Goal: Information Seeking & Learning: Compare options

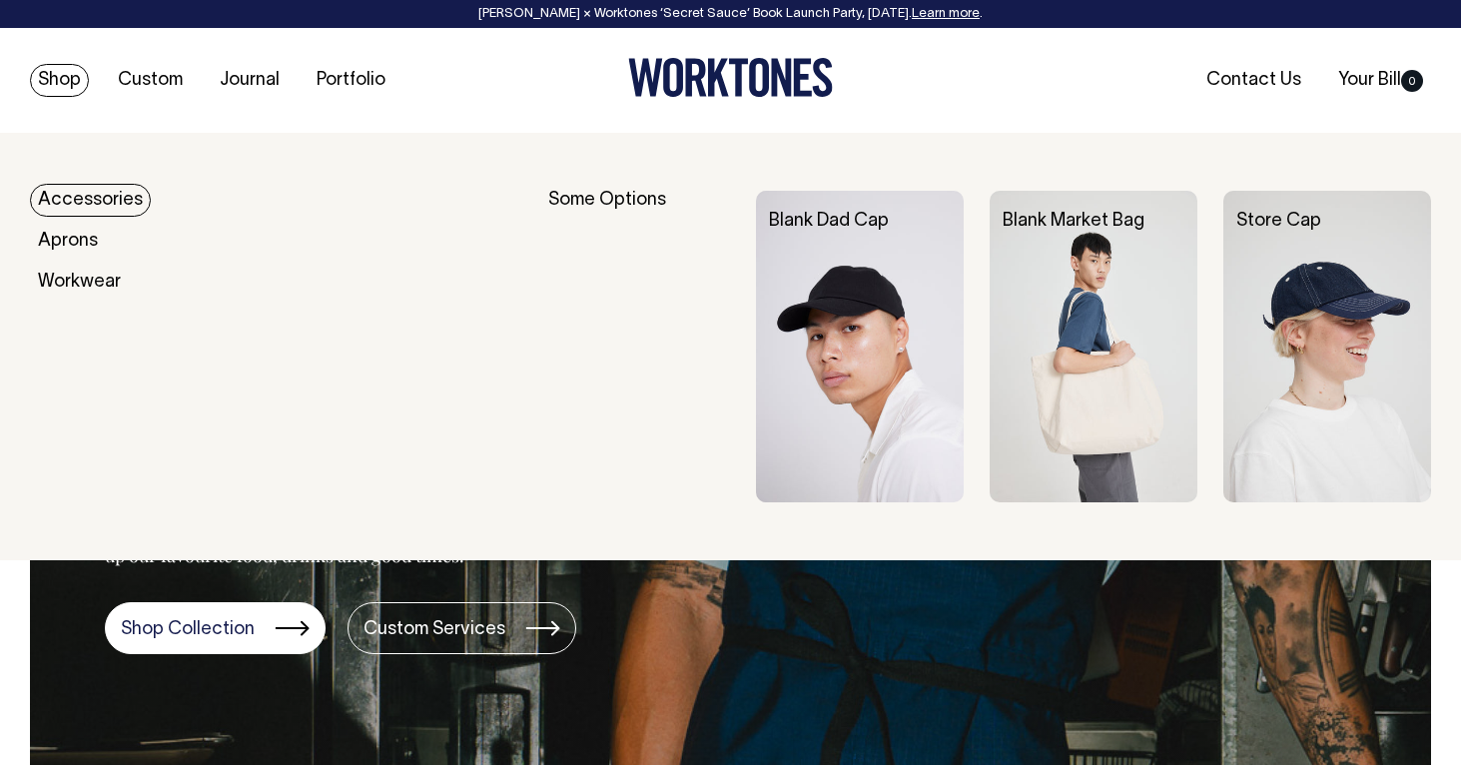
click at [38, 71] on link "Shop" at bounding box center [59, 80] width 59 height 33
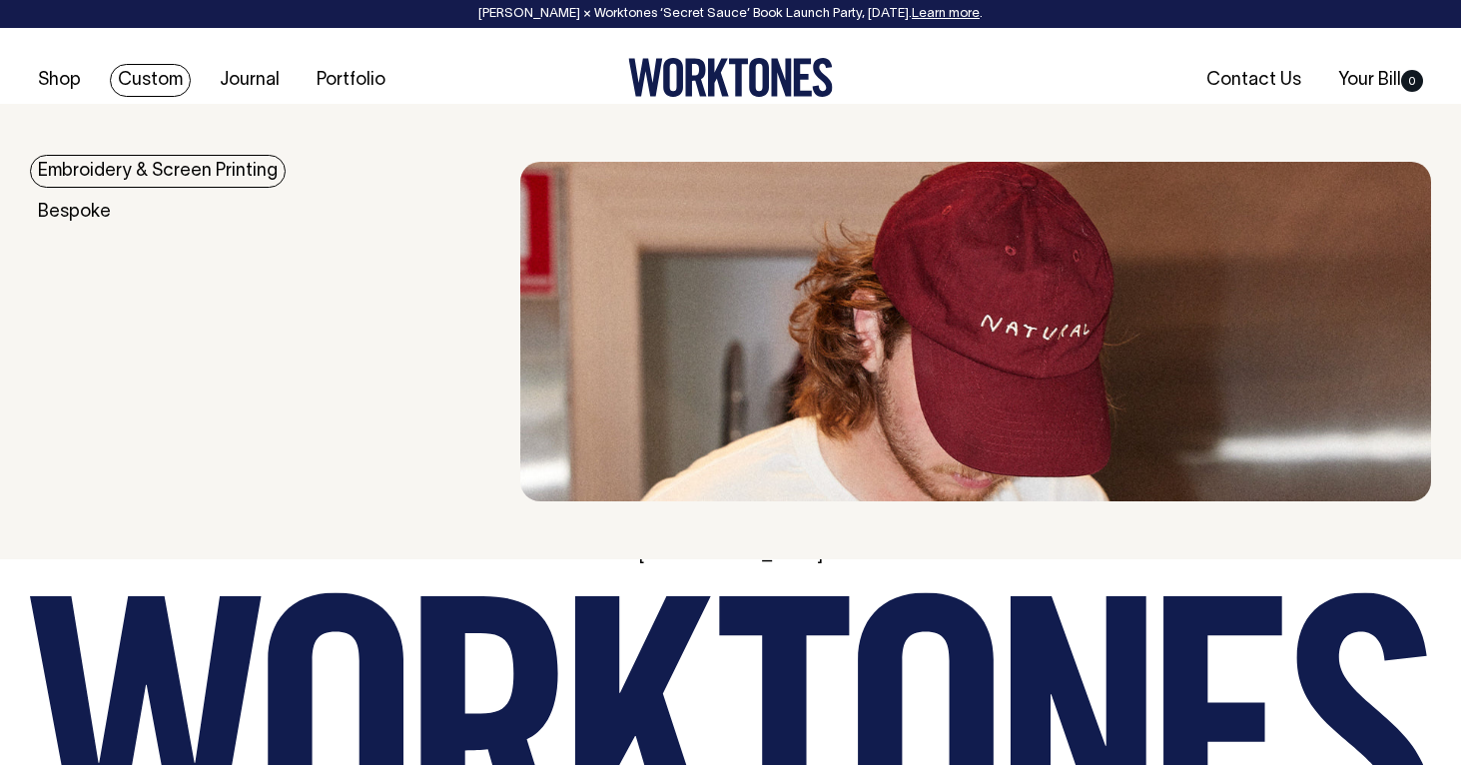
scroll to position [4119, 0]
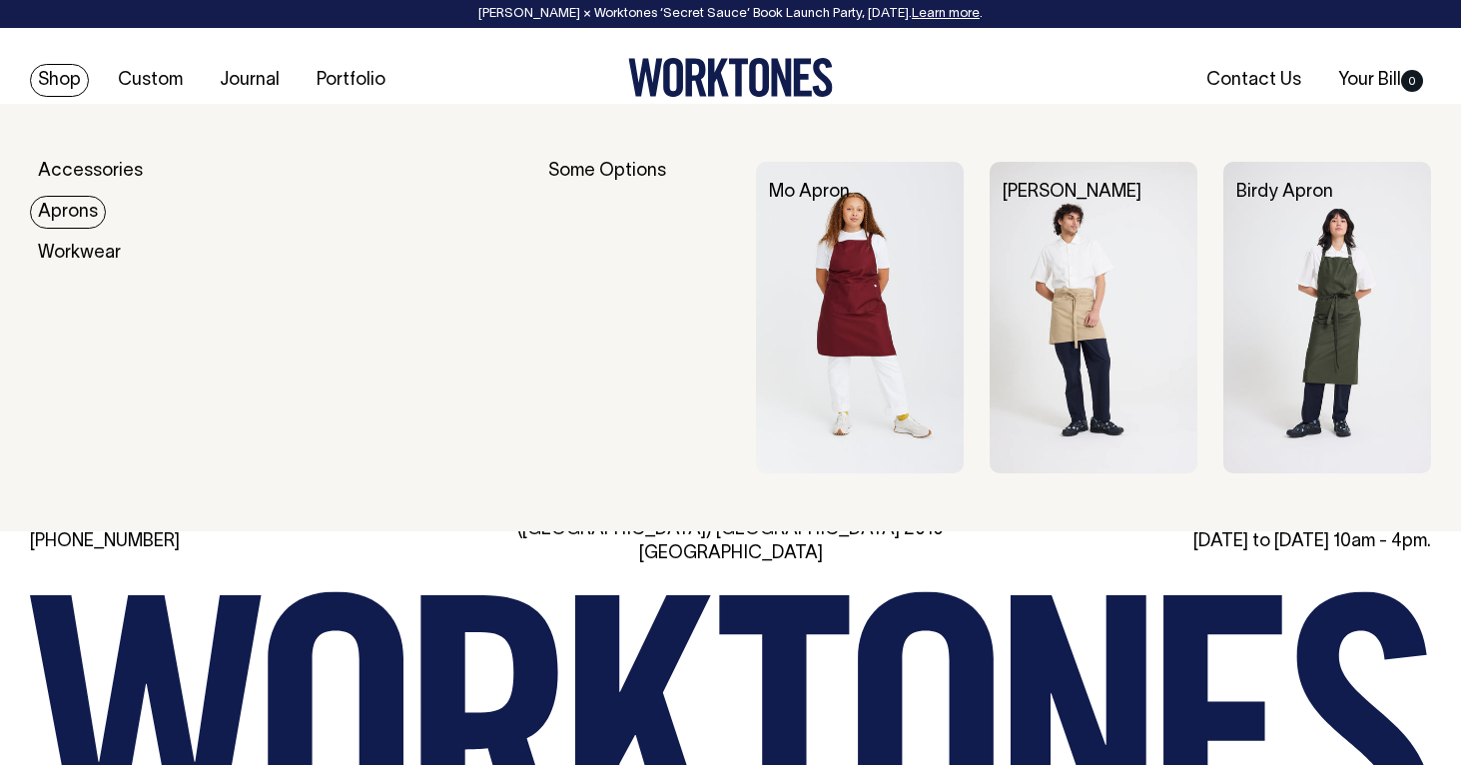
click at [75, 211] on link "Aprons" at bounding box center [68, 212] width 76 height 33
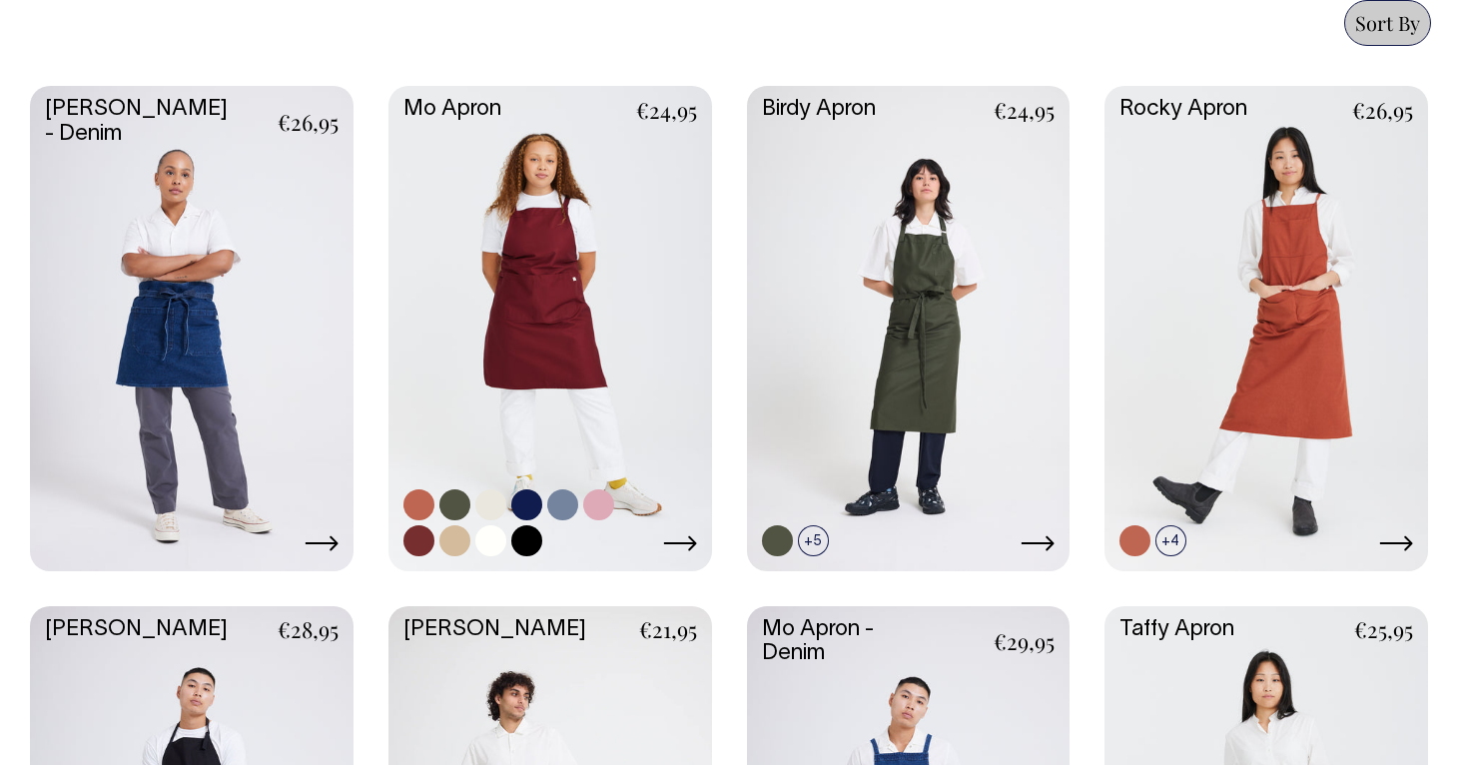
scroll to position [904, 0]
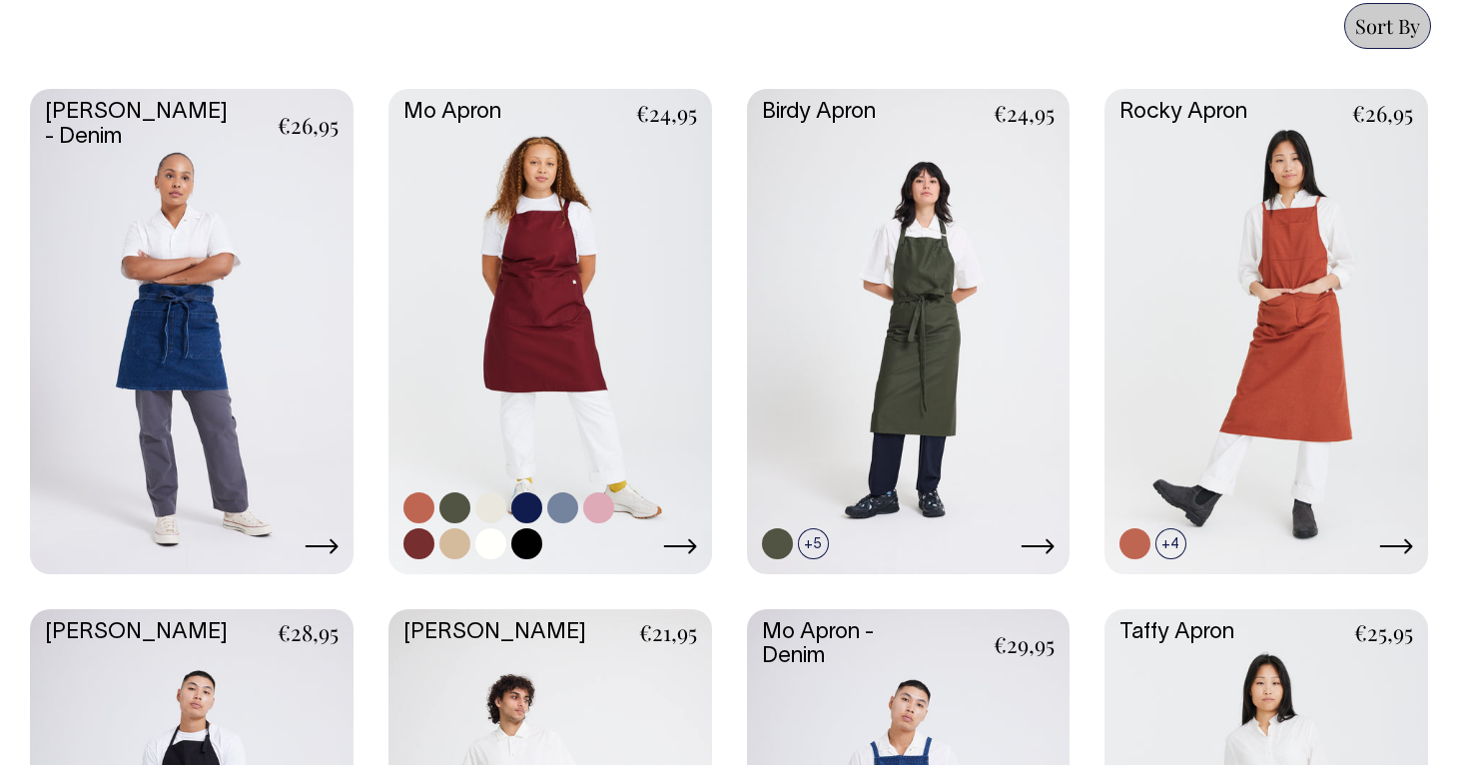
click at [589, 302] on link at bounding box center [549, 329] width 323 height 481
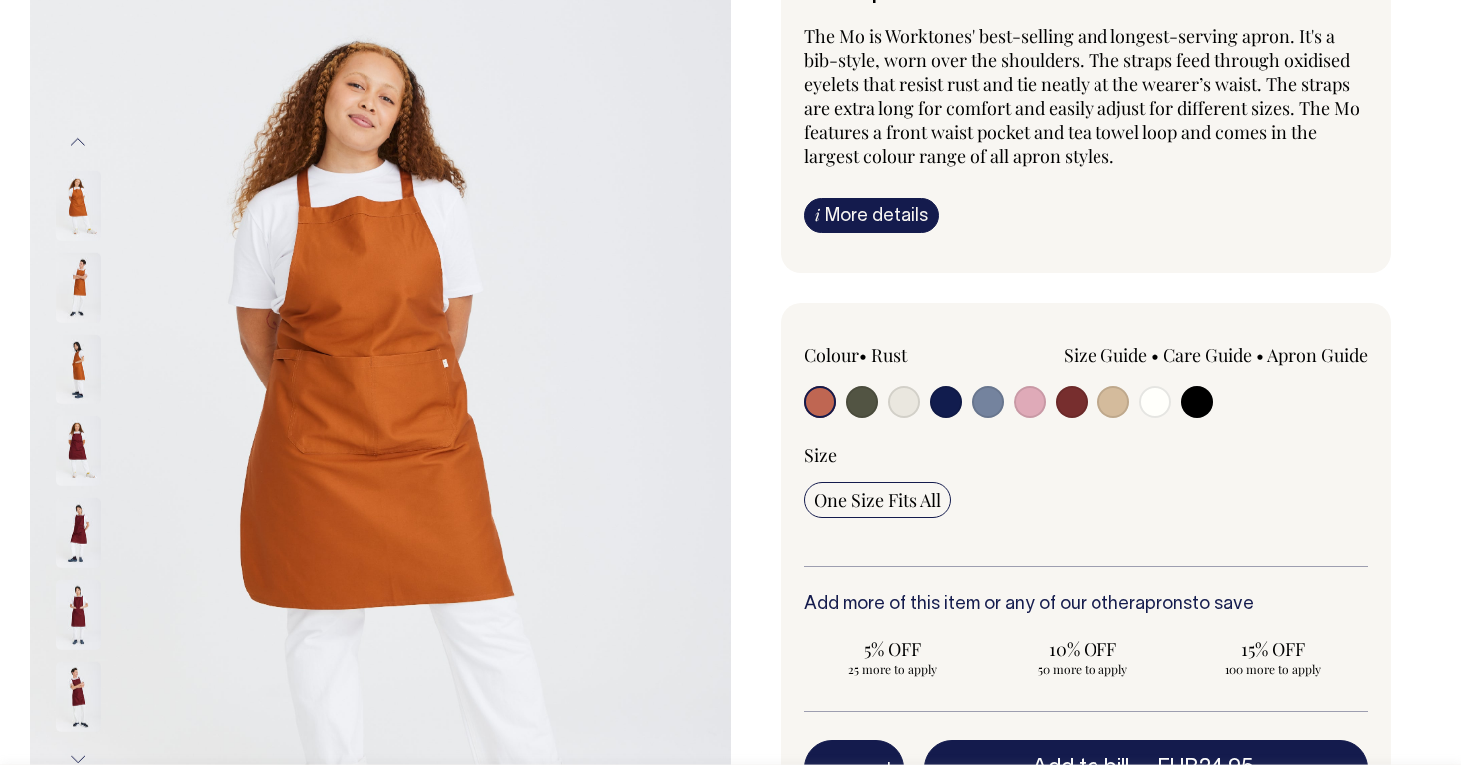
click at [903, 397] on input "radio" at bounding box center [904, 402] width 32 height 32
radio input "true"
select select "Natural"
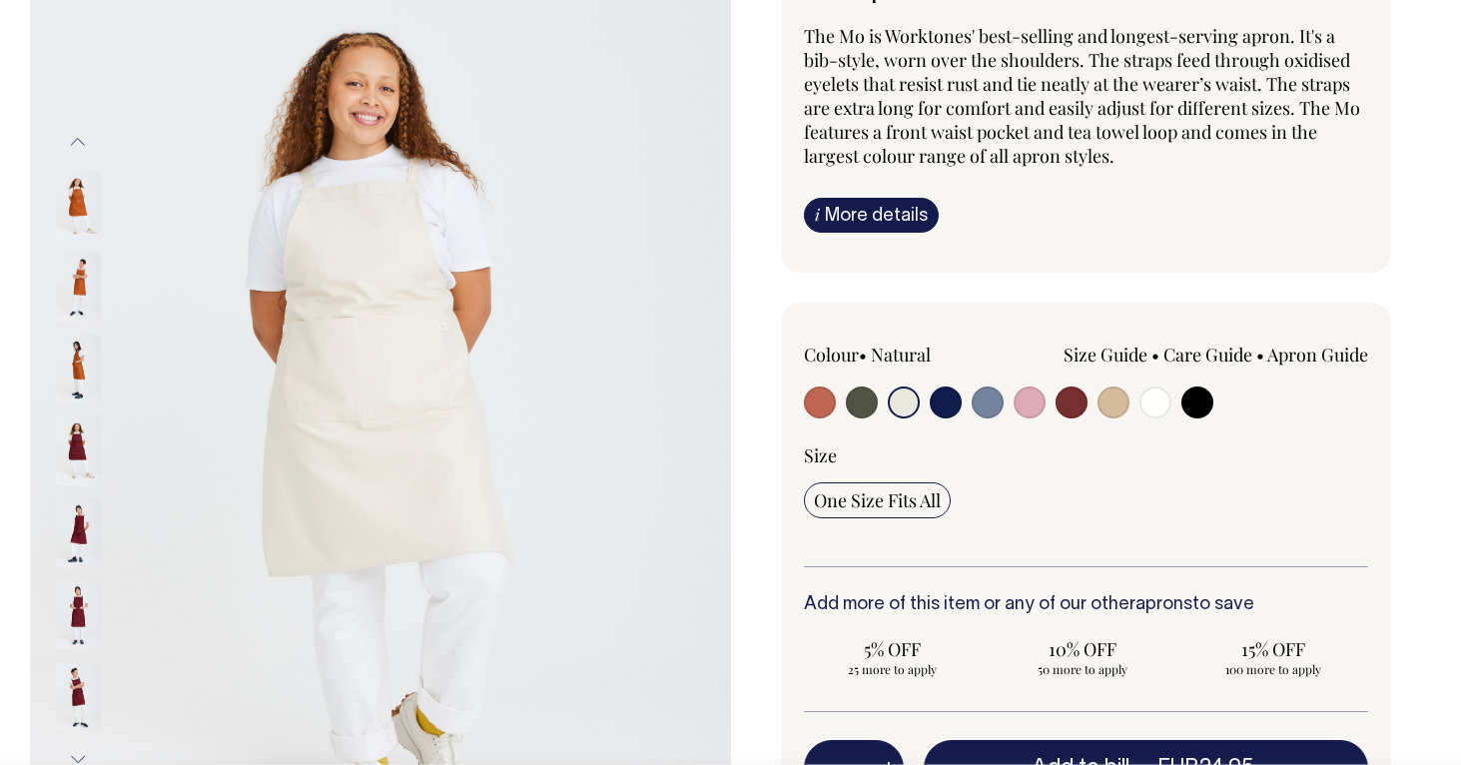
scroll to position [209, 0]
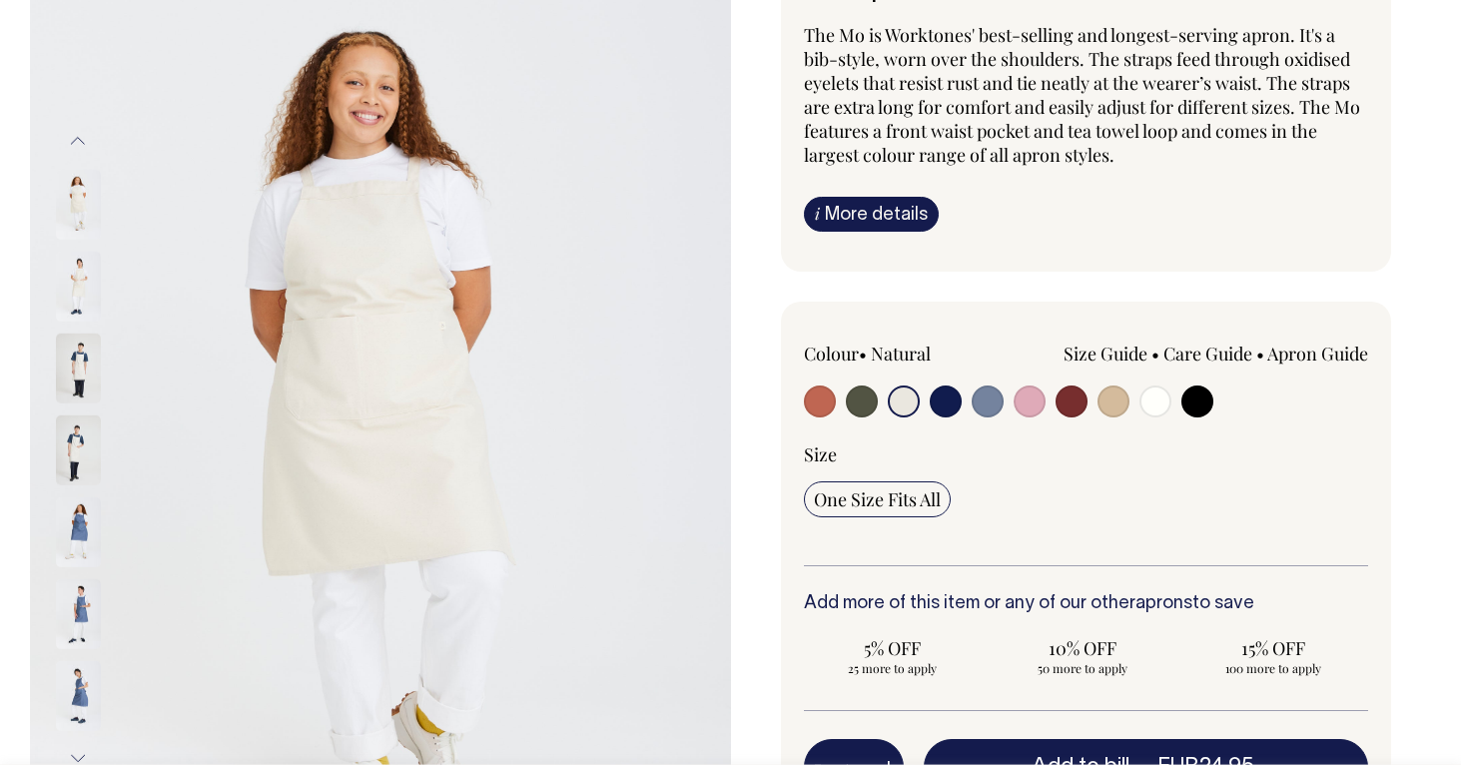
click at [1217, 400] on div "Size Guide Size Guide Measurement cm Bib Width 26 Length at centre front 90 Wid…" at bounding box center [1198, 374] width 338 height 66
click at [1202, 400] on input "radio" at bounding box center [1197, 401] width 32 height 32
radio input "true"
select select "Black"
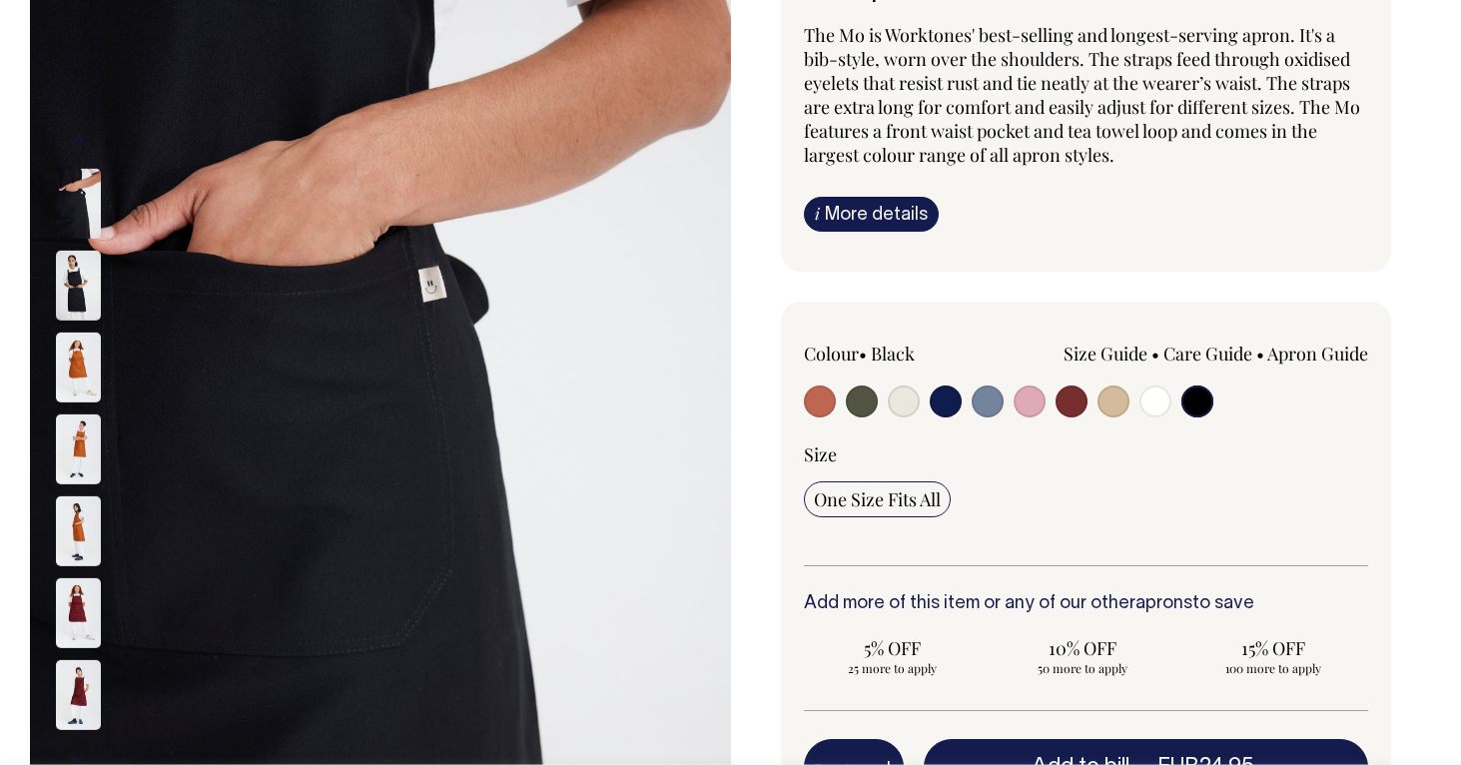
click at [92, 297] on img at bounding box center [78, 286] width 45 height 70
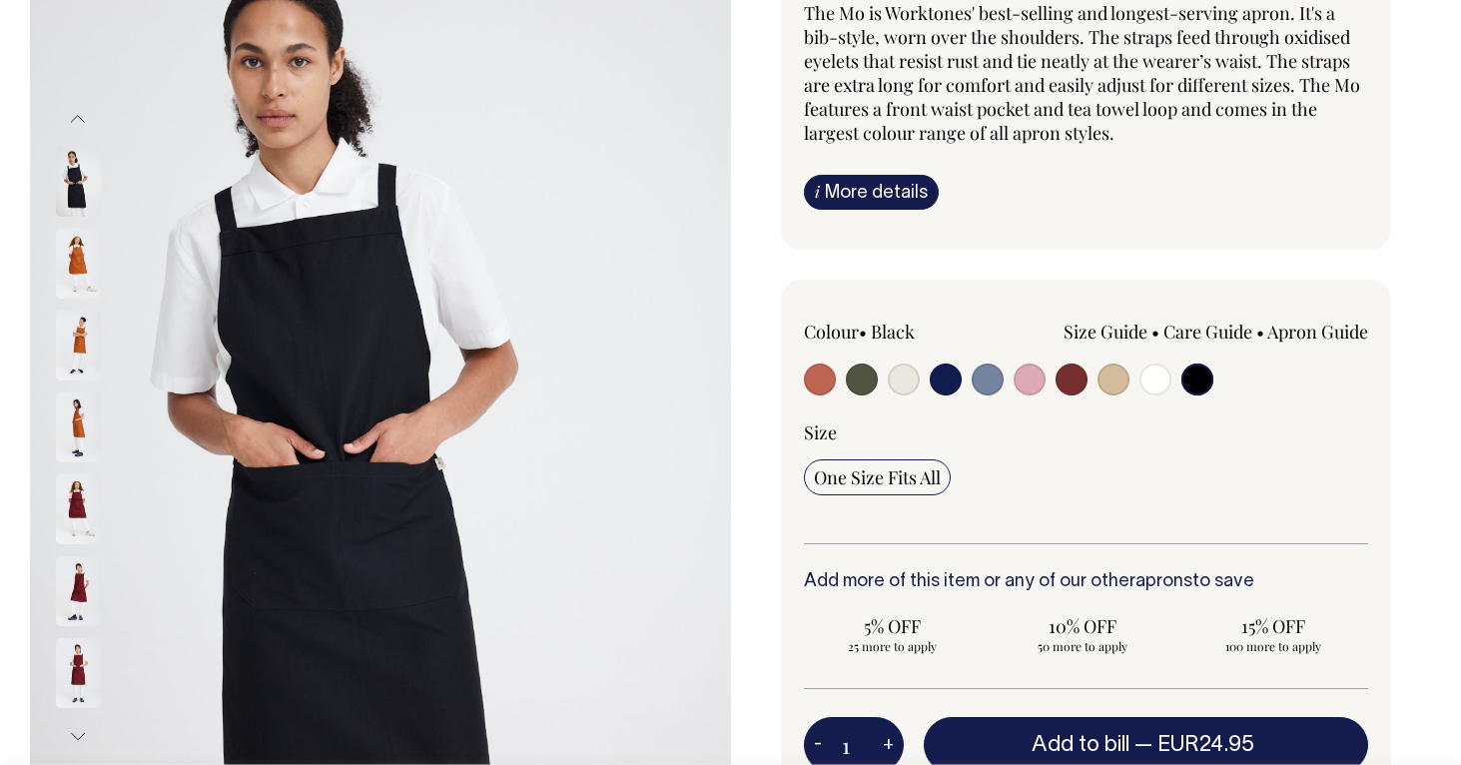
scroll to position [230, 0]
click at [1109, 383] on input "radio" at bounding box center [1113, 380] width 32 height 32
radio input "true"
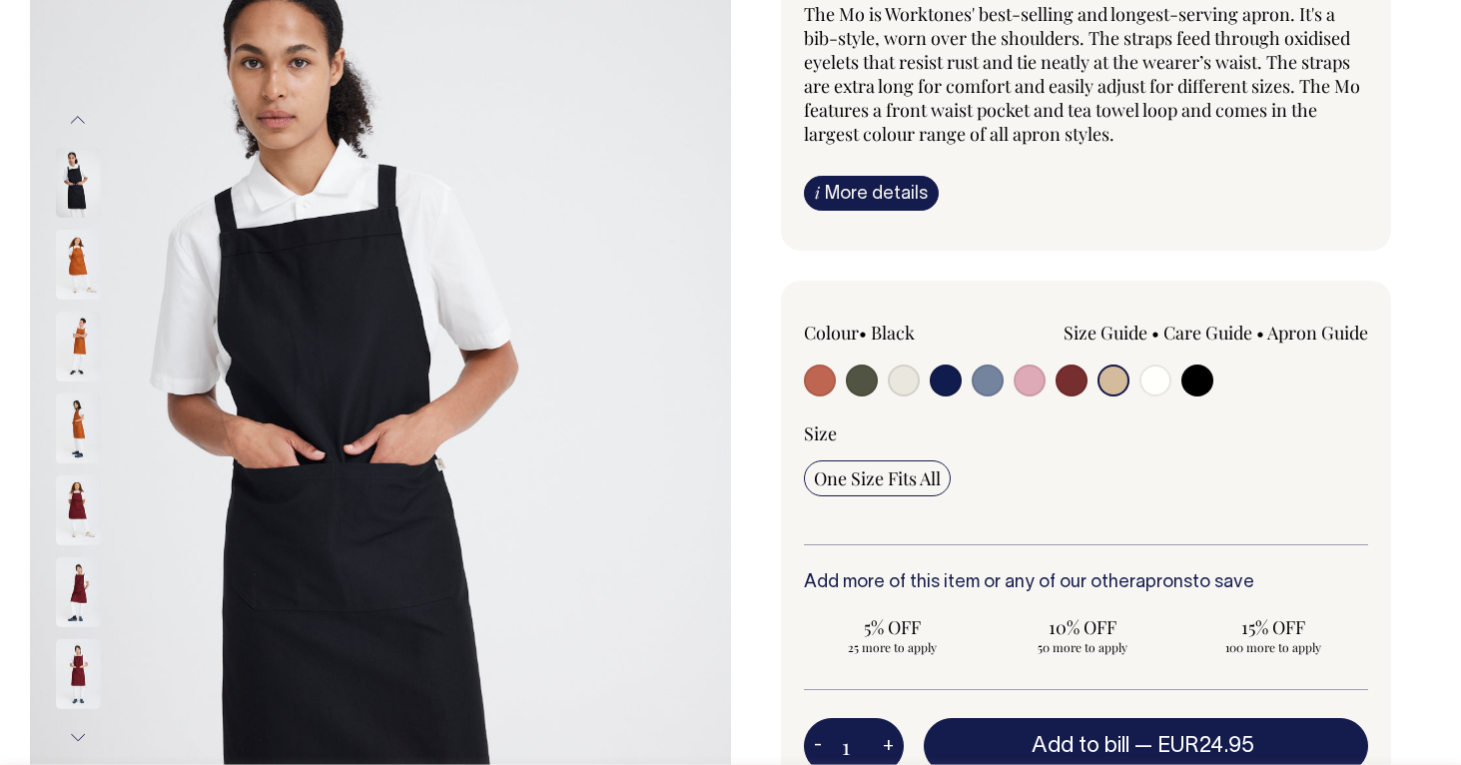
radio input "true"
select select "Khaki"
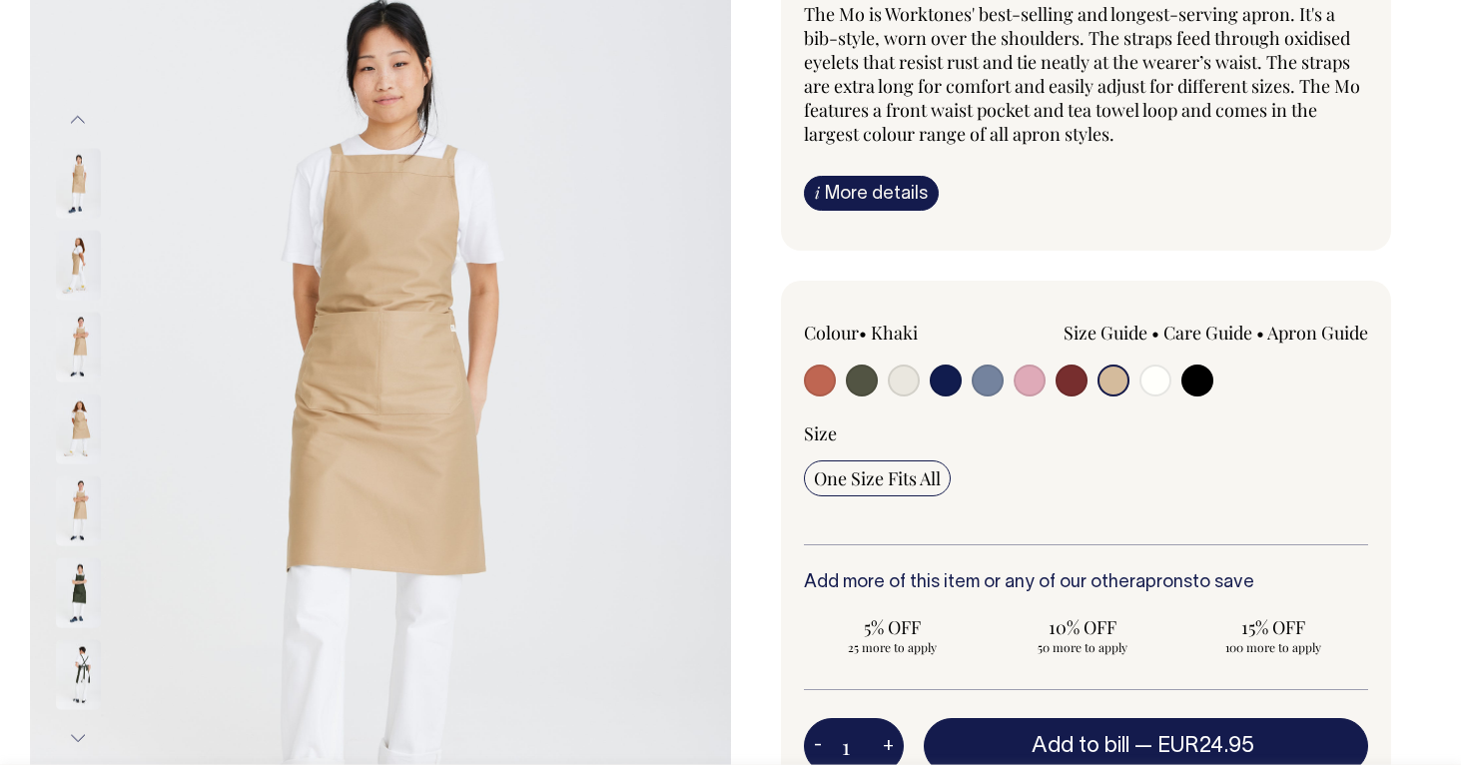
click at [1080, 388] on input "radio" at bounding box center [1071, 380] width 32 height 32
radio input "true"
select select "Burgundy"
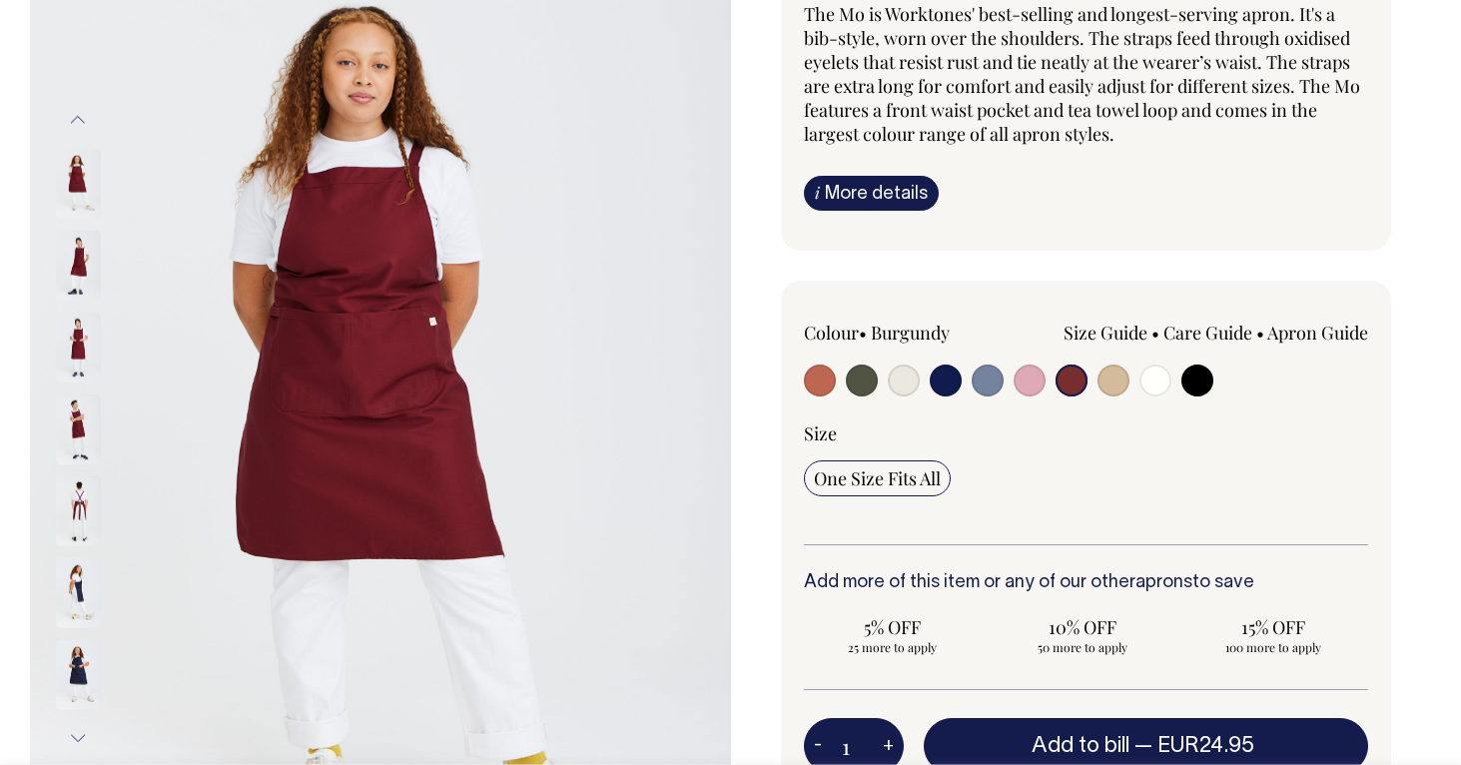
click at [975, 381] on input "radio" at bounding box center [987, 380] width 32 height 32
radio input "true"
select select "Blue/Grey"
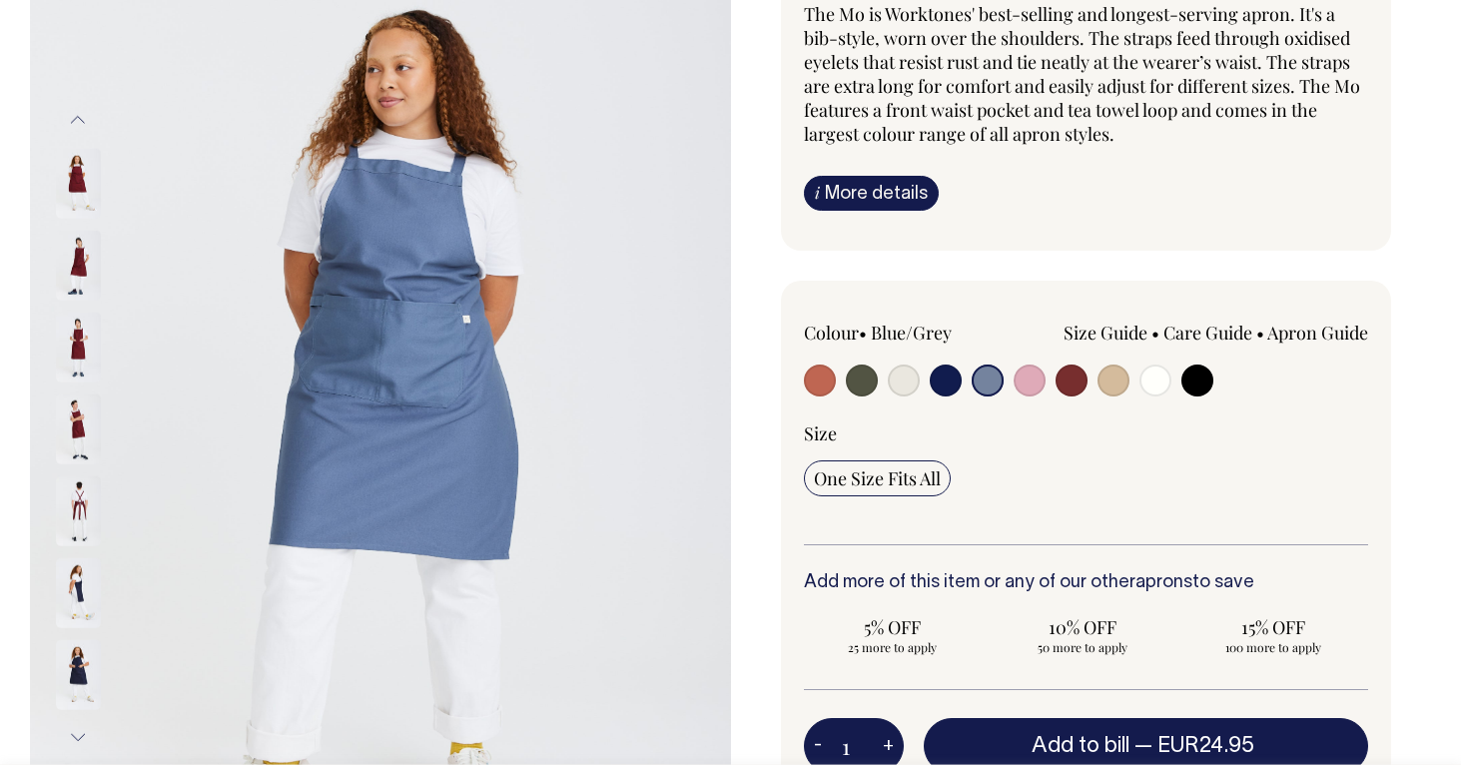
click at [929, 380] on input "radio" at bounding box center [945, 380] width 32 height 32
radio input "true"
select select "Dark Navy"
click at [1078, 389] on input "radio" at bounding box center [1071, 380] width 32 height 32
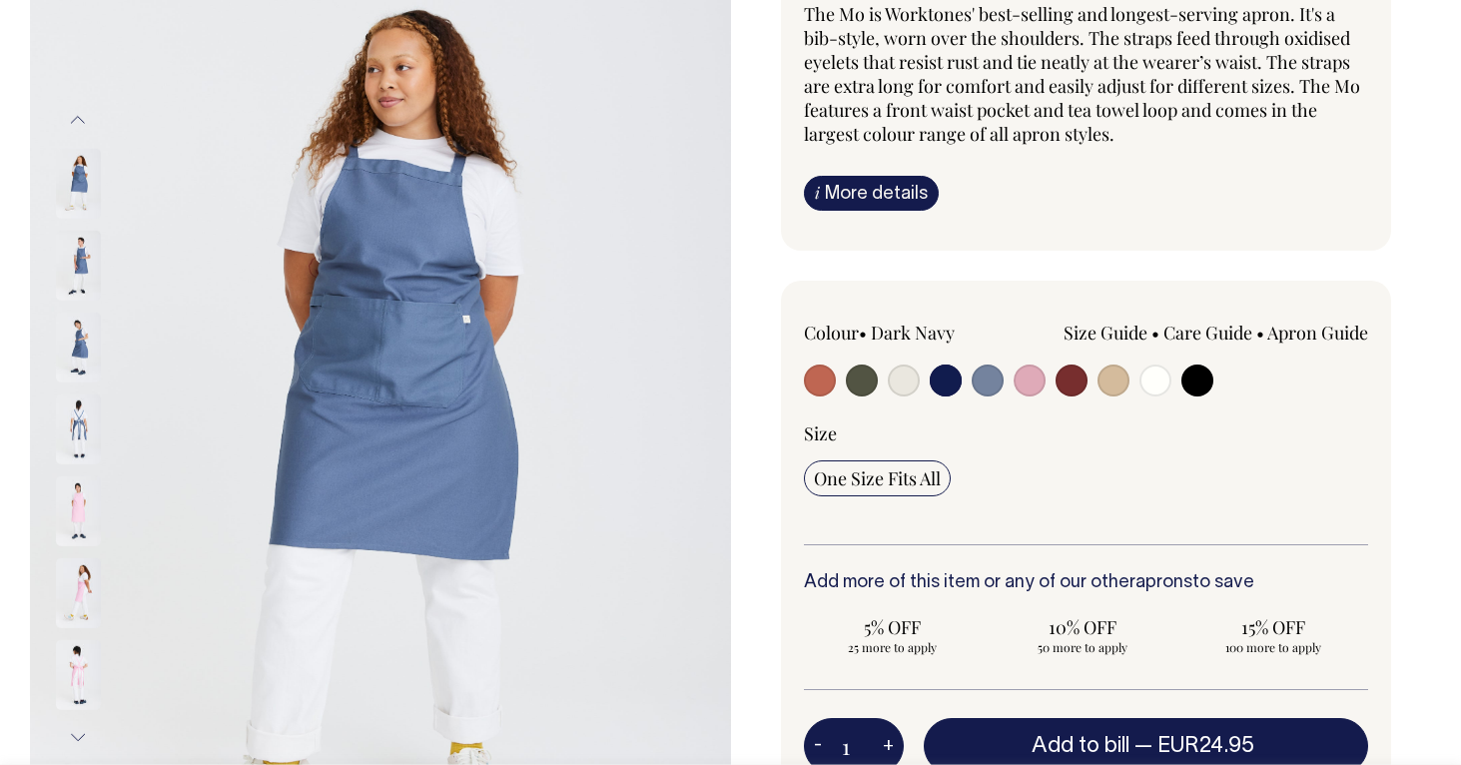
radio input "true"
select select "Burgundy"
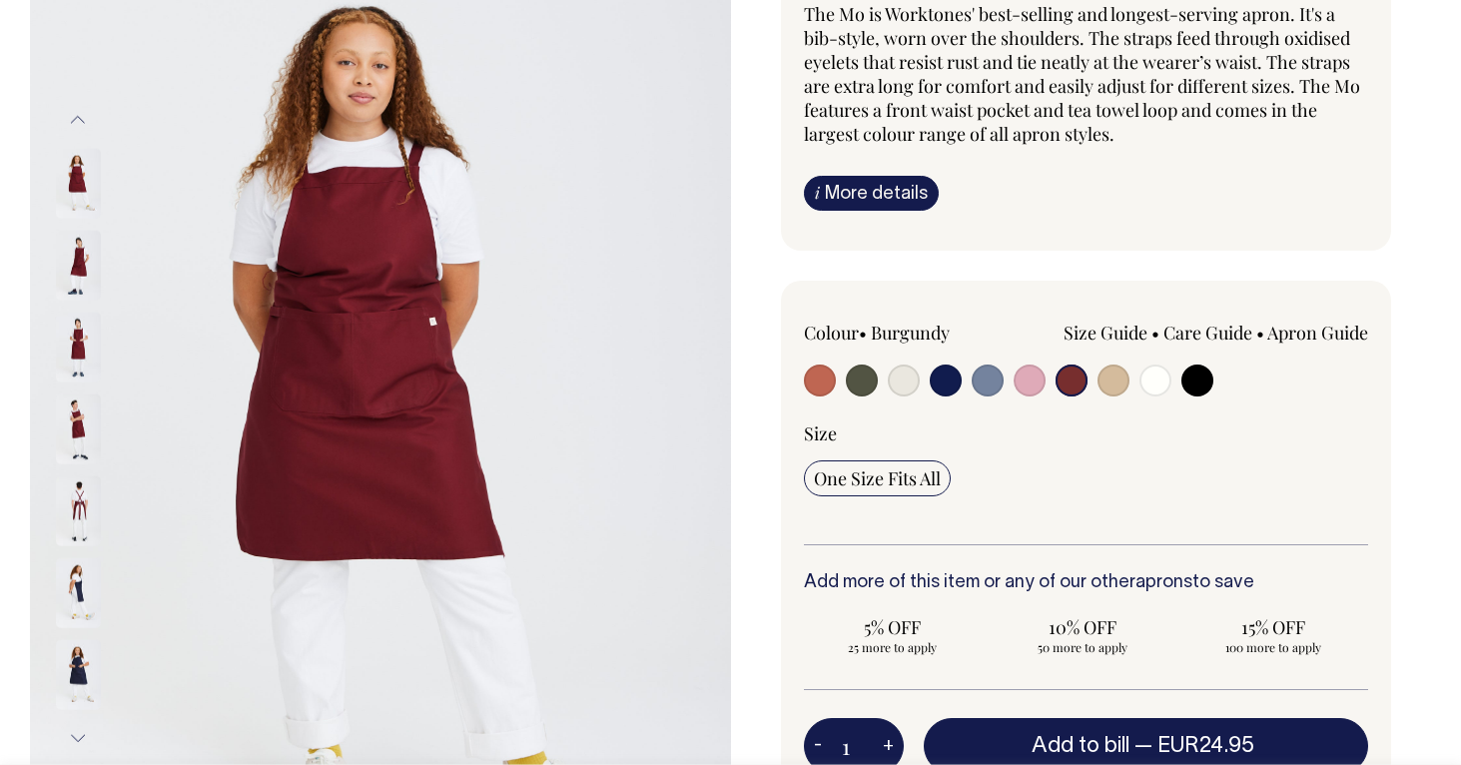
click at [859, 378] on input "radio" at bounding box center [862, 380] width 32 height 32
radio input "true"
select select "Olive"
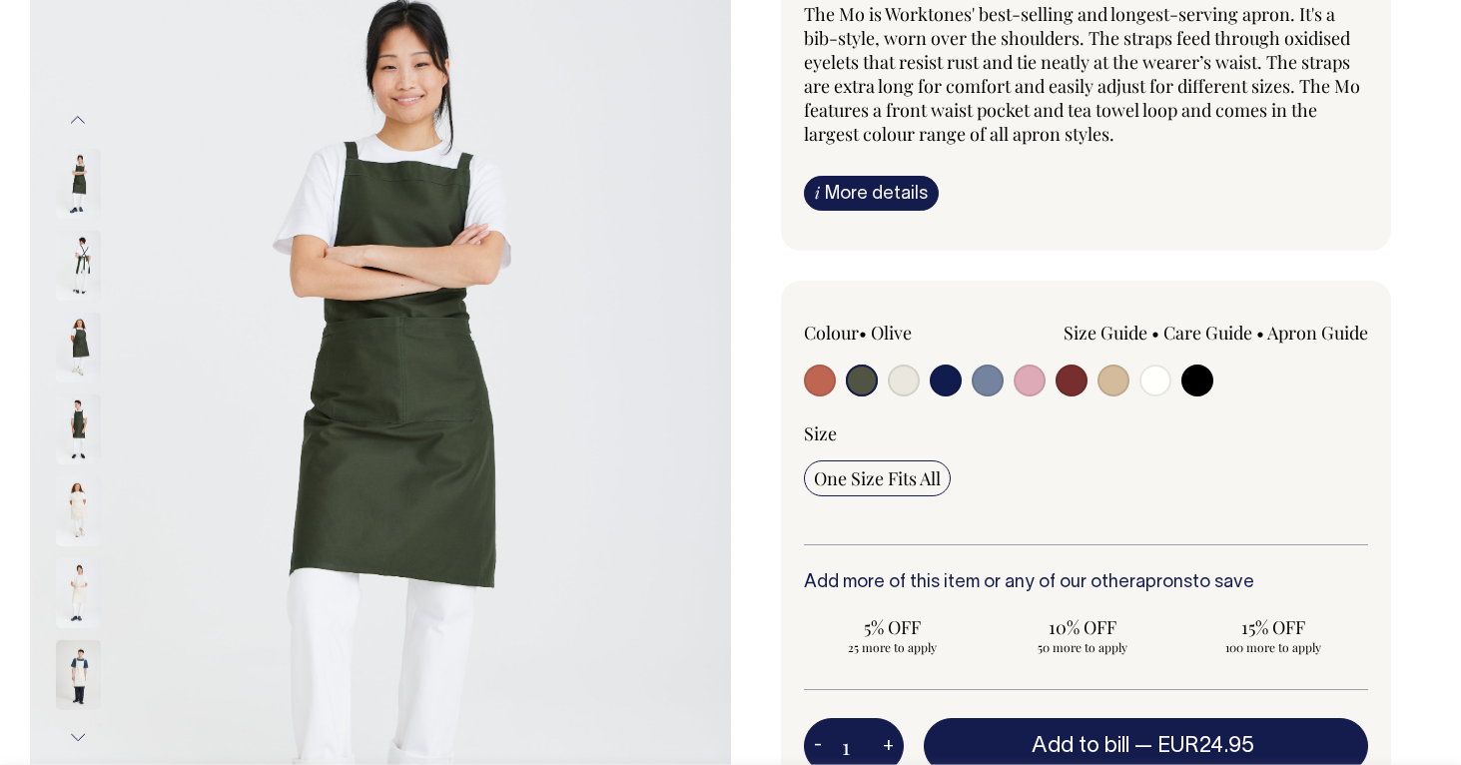
click at [936, 383] on input "radio" at bounding box center [945, 380] width 32 height 32
radio input "true"
select select "Dark Navy"
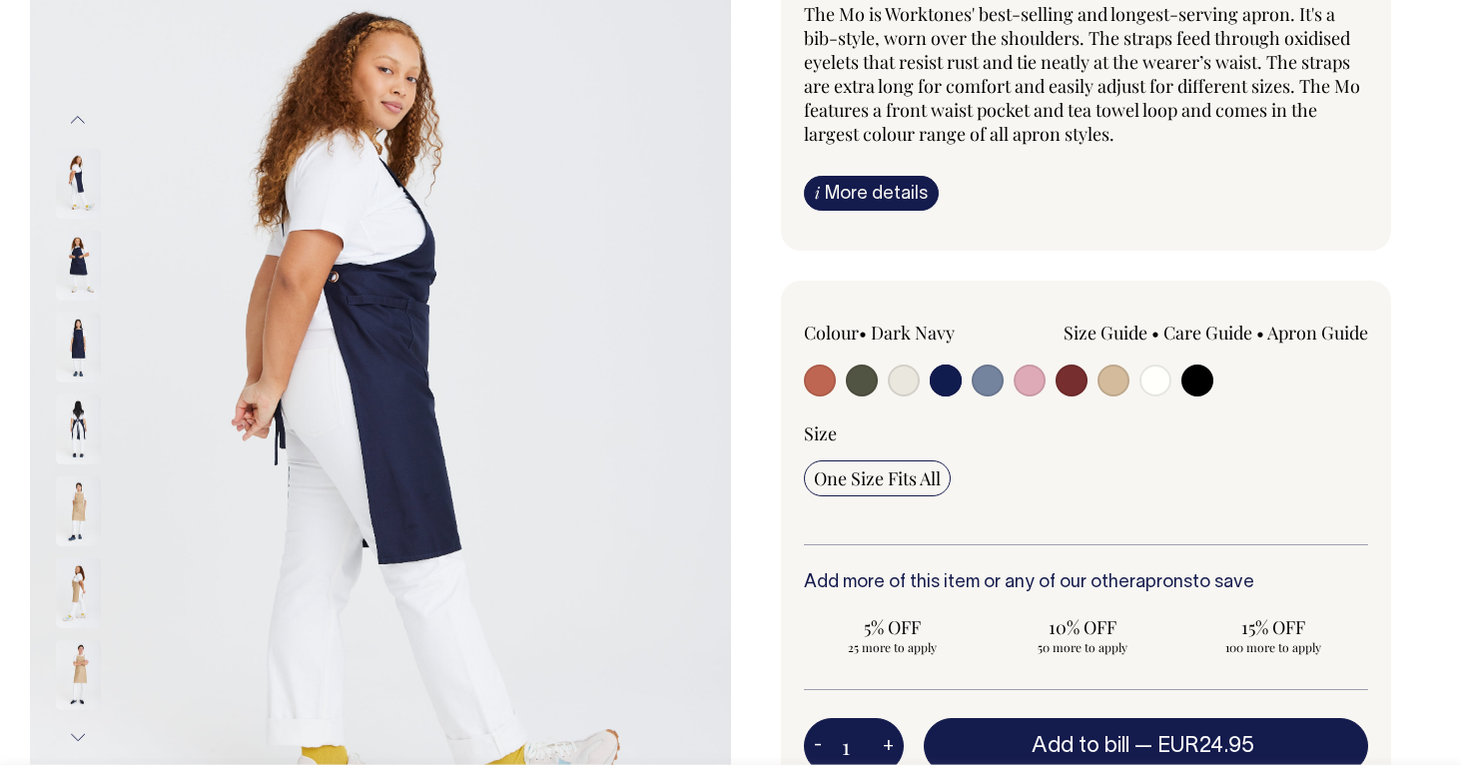
click at [84, 254] on img at bounding box center [78, 265] width 45 height 70
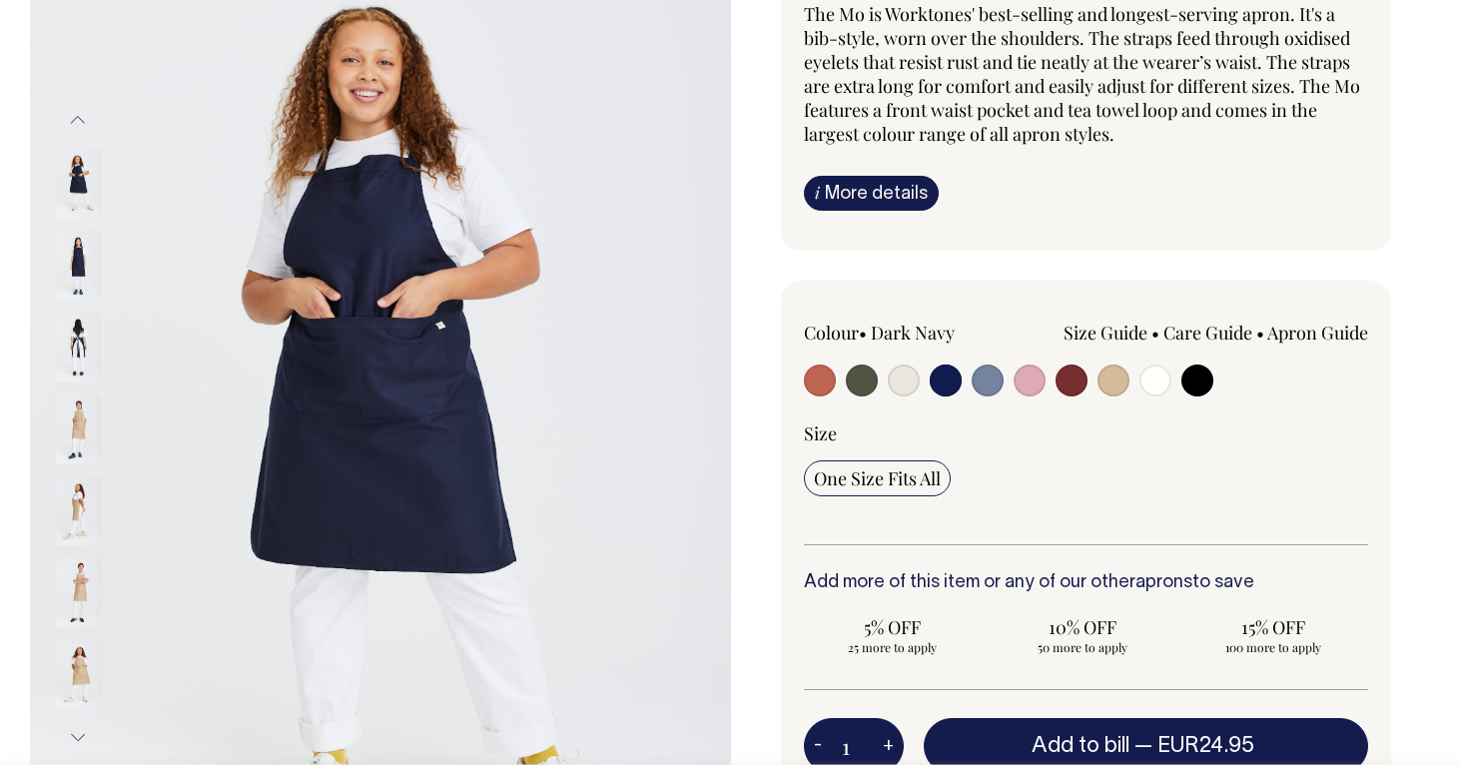
click at [1072, 379] on input "radio" at bounding box center [1071, 380] width 32 height 32
radio input "true"
select select "Burgundy"
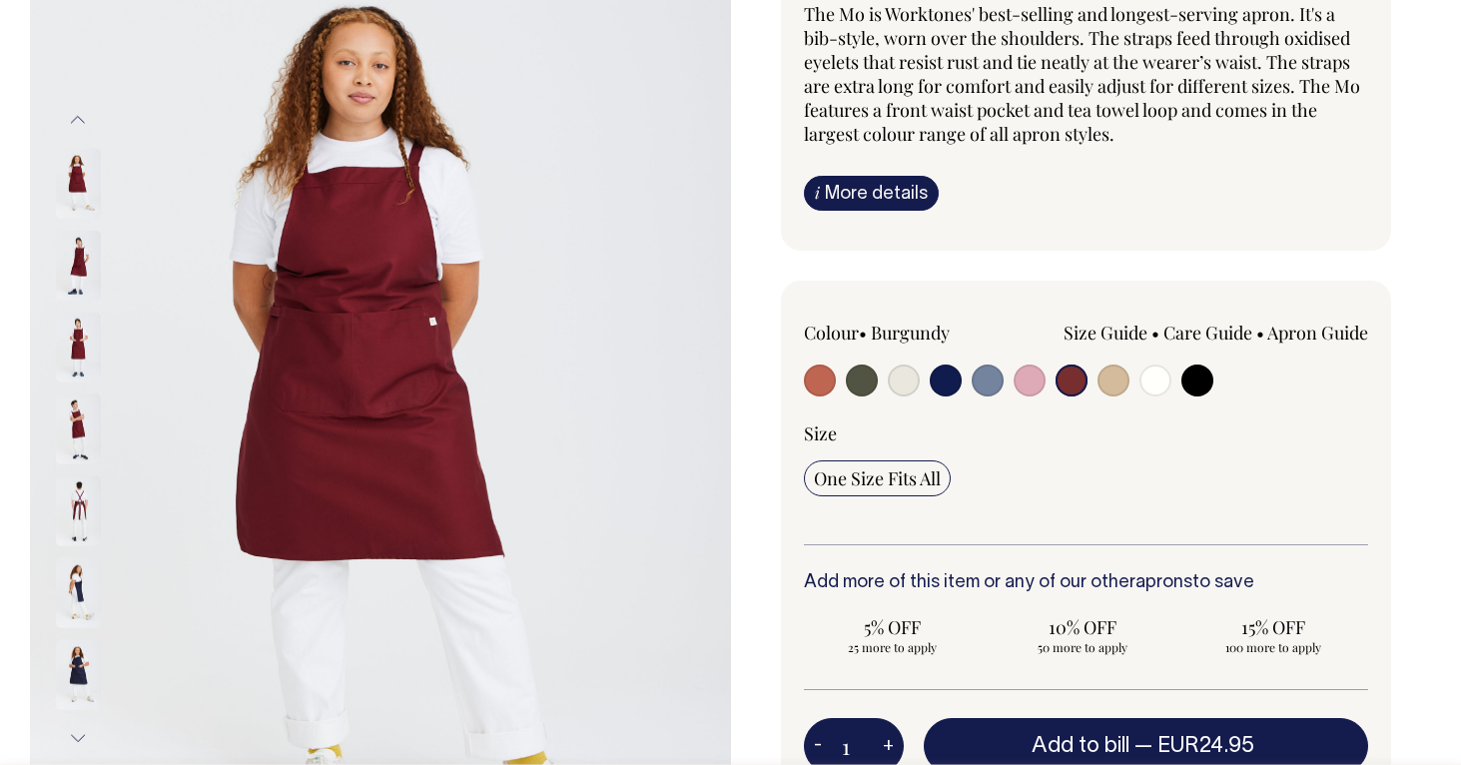
click at [1123, 384] on input "radio" at bounding box center [1113, 380] width 32 height 32
radio input "true"
select select "Khaki"
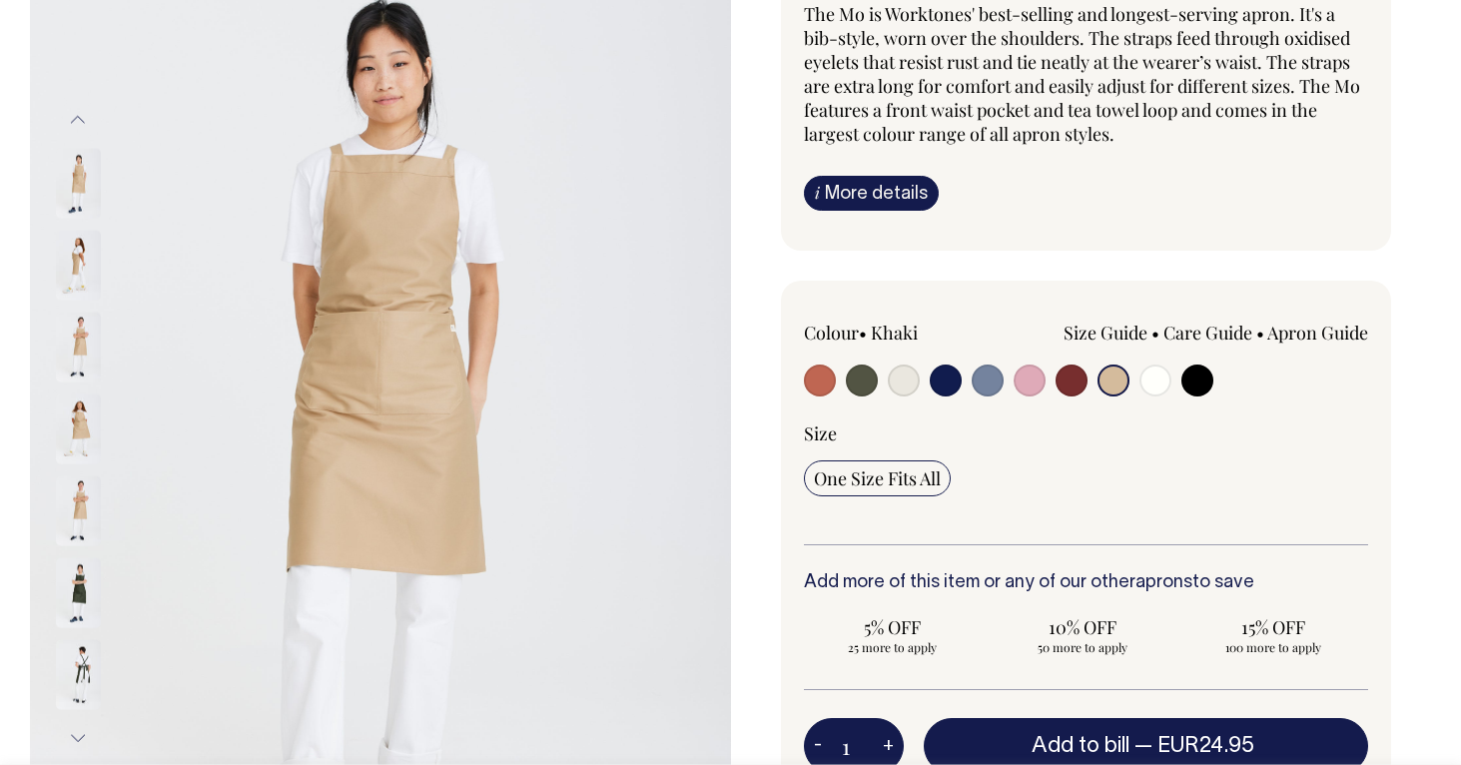
click at [1057, 380] on input "radio" at bounding box center [1071, 380] width 32 height 32
radio input "true"
select select "Burgundy"
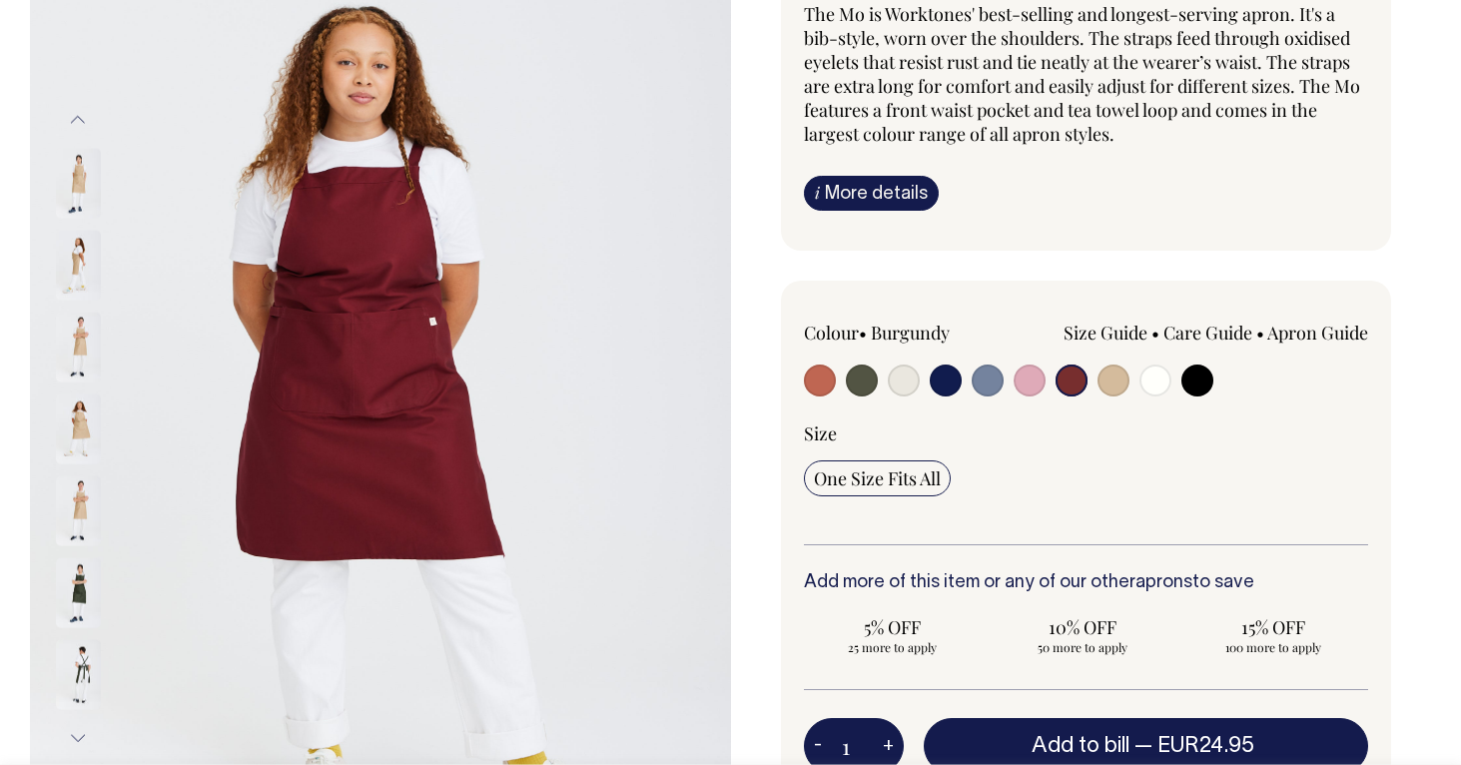
click at [1029, 380] on input "radio" at bounding box center [1029, 380] width 32 height 32
radio input "true"
select select "Pink"
click at [1024, 379] on input "radio" at bounding box center [1029, 380] width 32 height 32
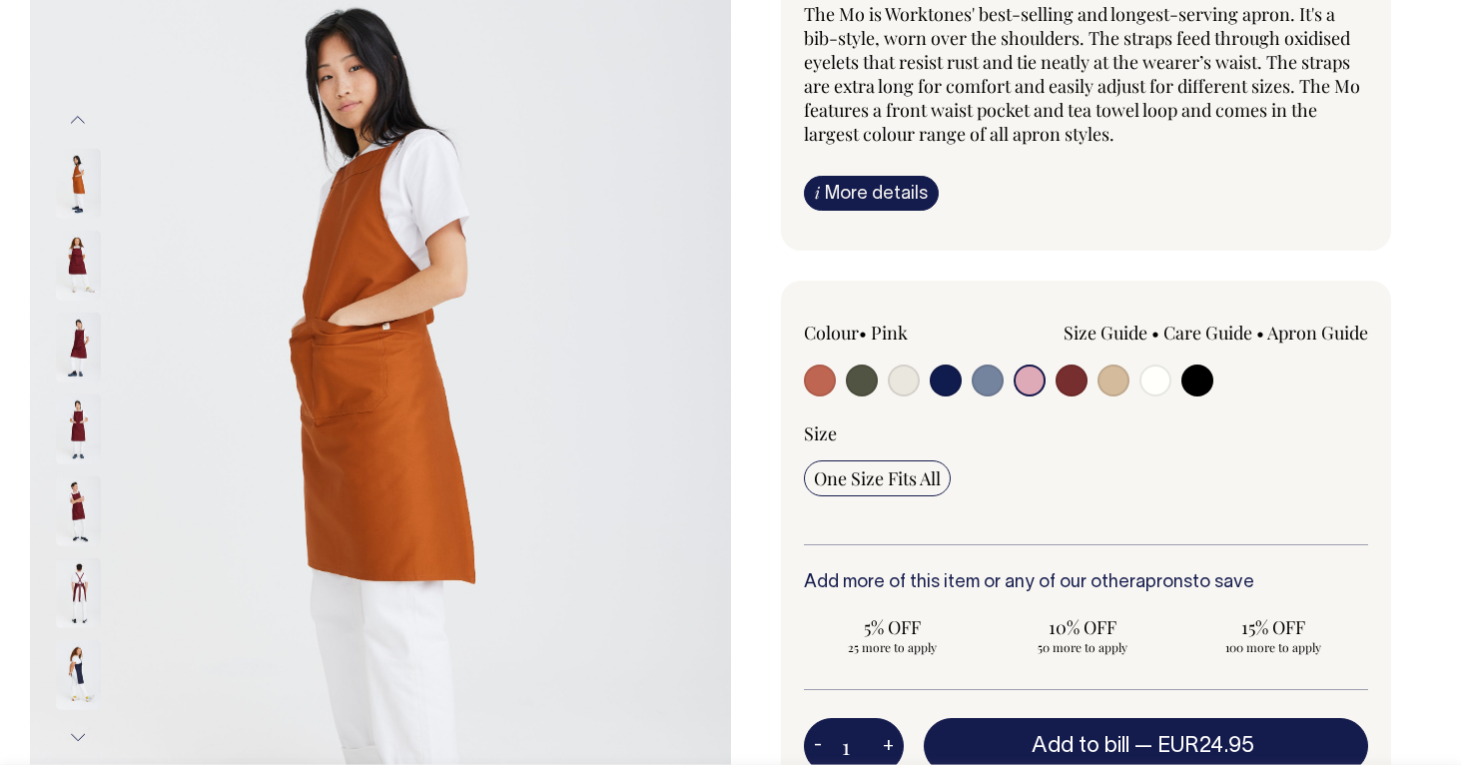
click at [1032, 383] on input "radio" at bounding box center [1029, 380] width 32 height 32
click at [982, 376] on input "radio" at bounding box center [987, 380] width 32 height 32
radio input "true"
select select "Blue/Grey"
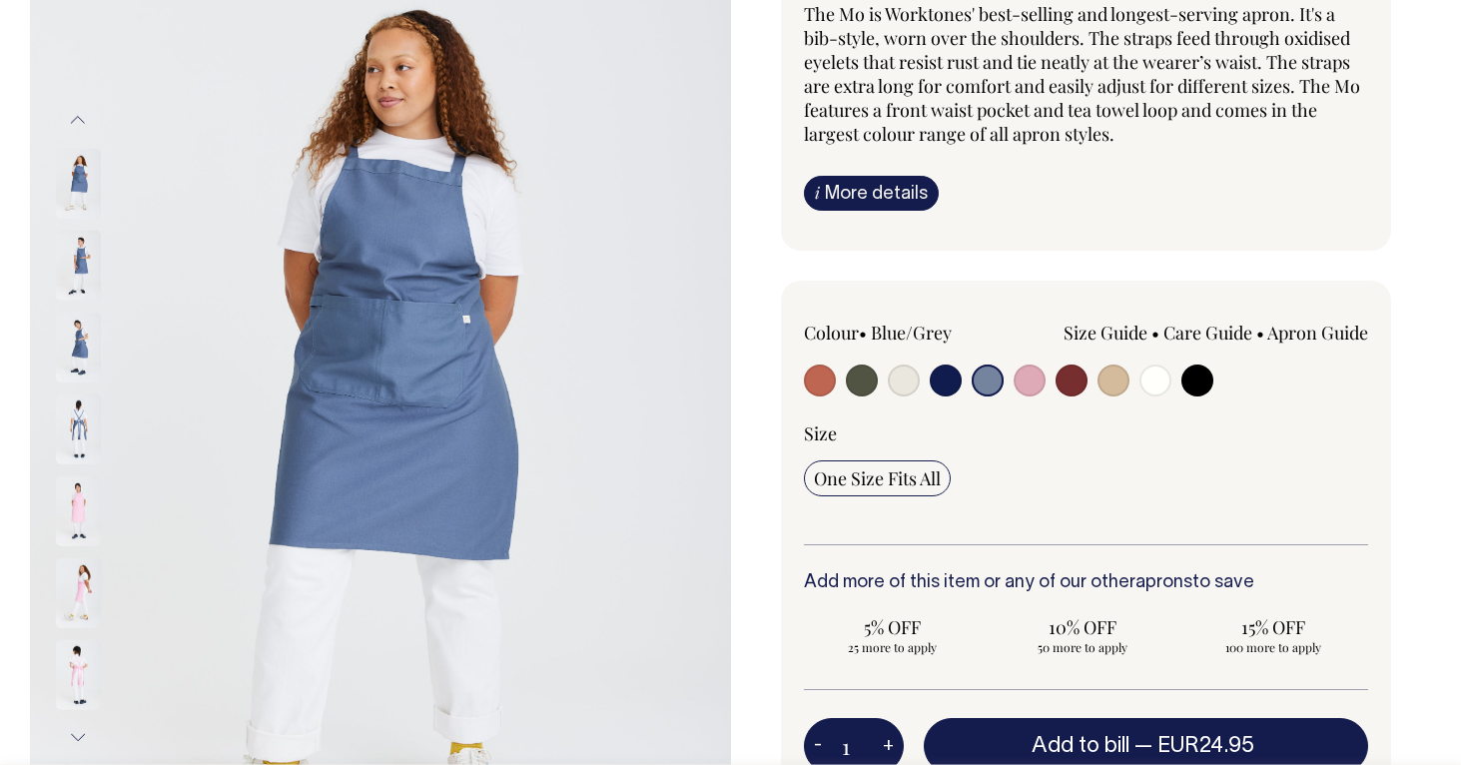
click at [1030, 382] on input "radio" at bounding box center [1029, 380] width 32 height 32
radio input "true"
select select "Pink"
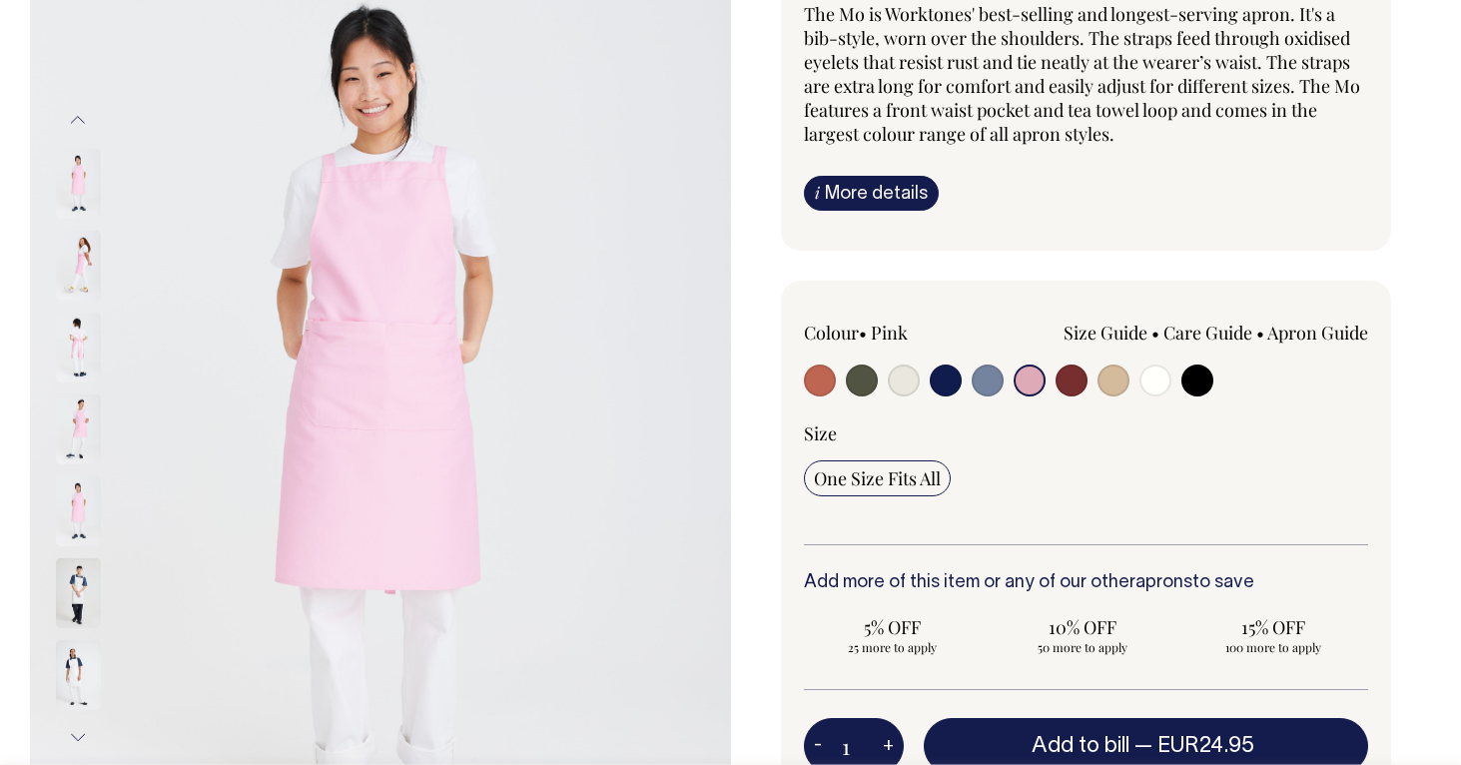
click at [813, 377] on input "radio" at bounding box center [820, 380] width 32 height 32
radio input "true"
select select "Rust"
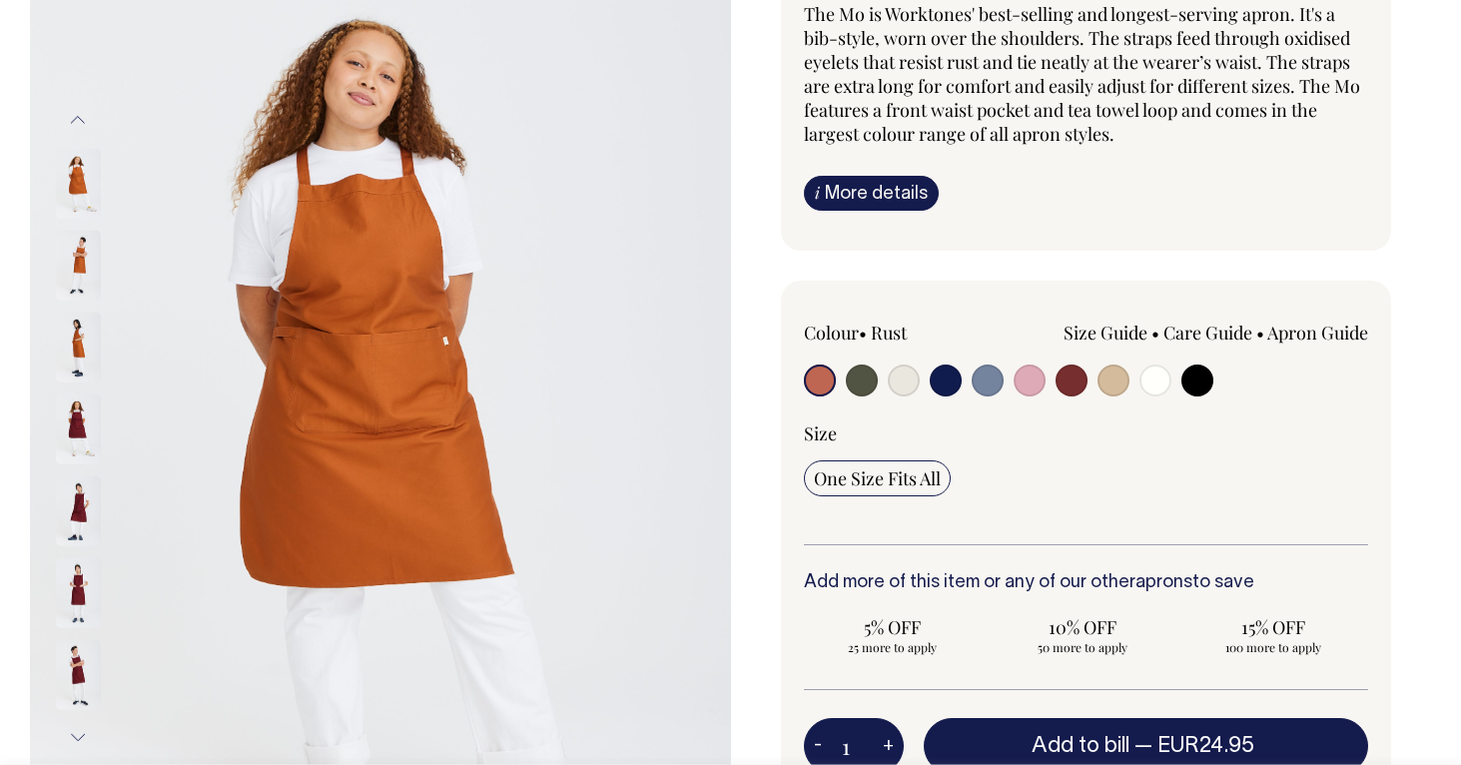
click at [854, 374] on input "radio" at bounding box center [862, 380] width 32 height 32
radio input "true"
select select "Olive"
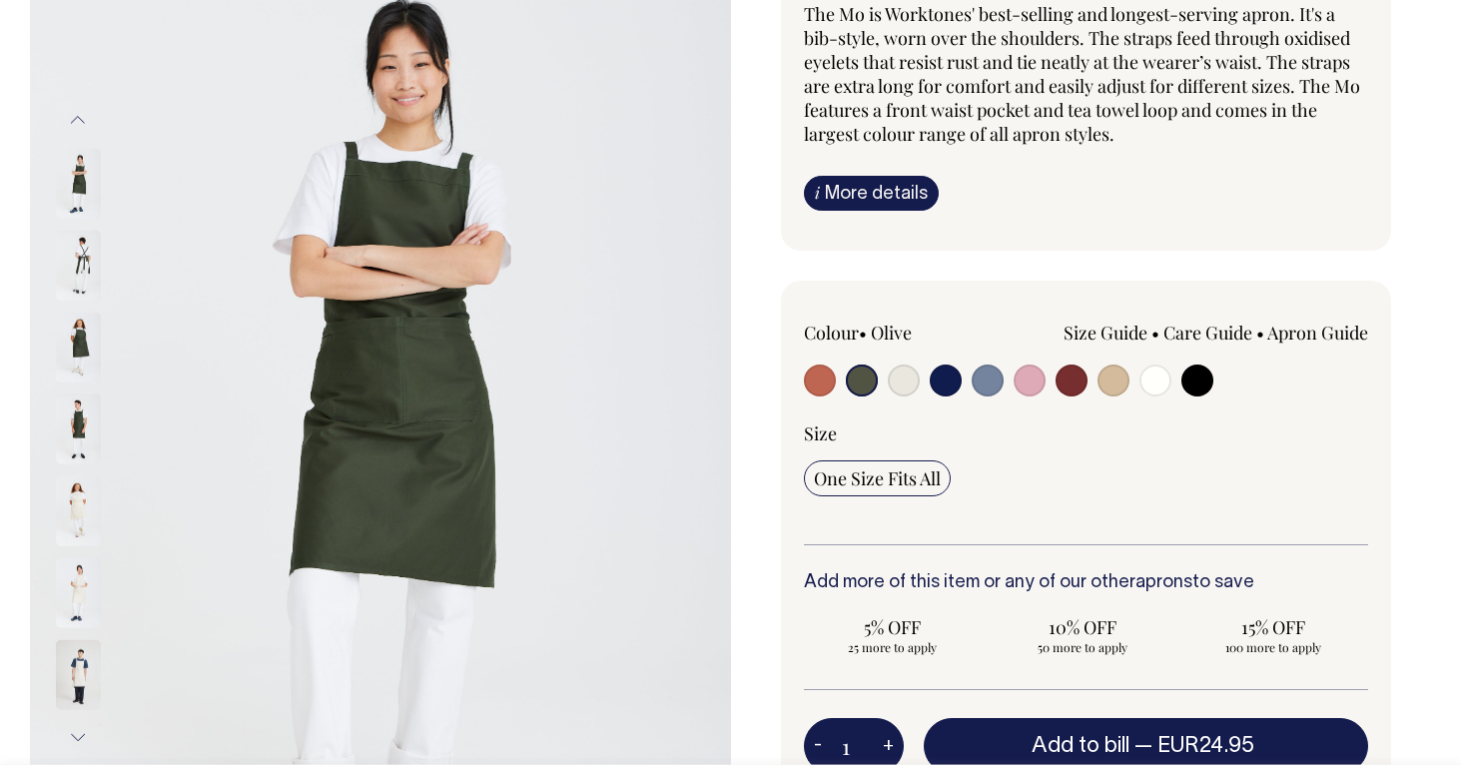
click at [1070, 375] on input "radio" at bounding box center [1071, 380] width 32 height 32
radio input "true"
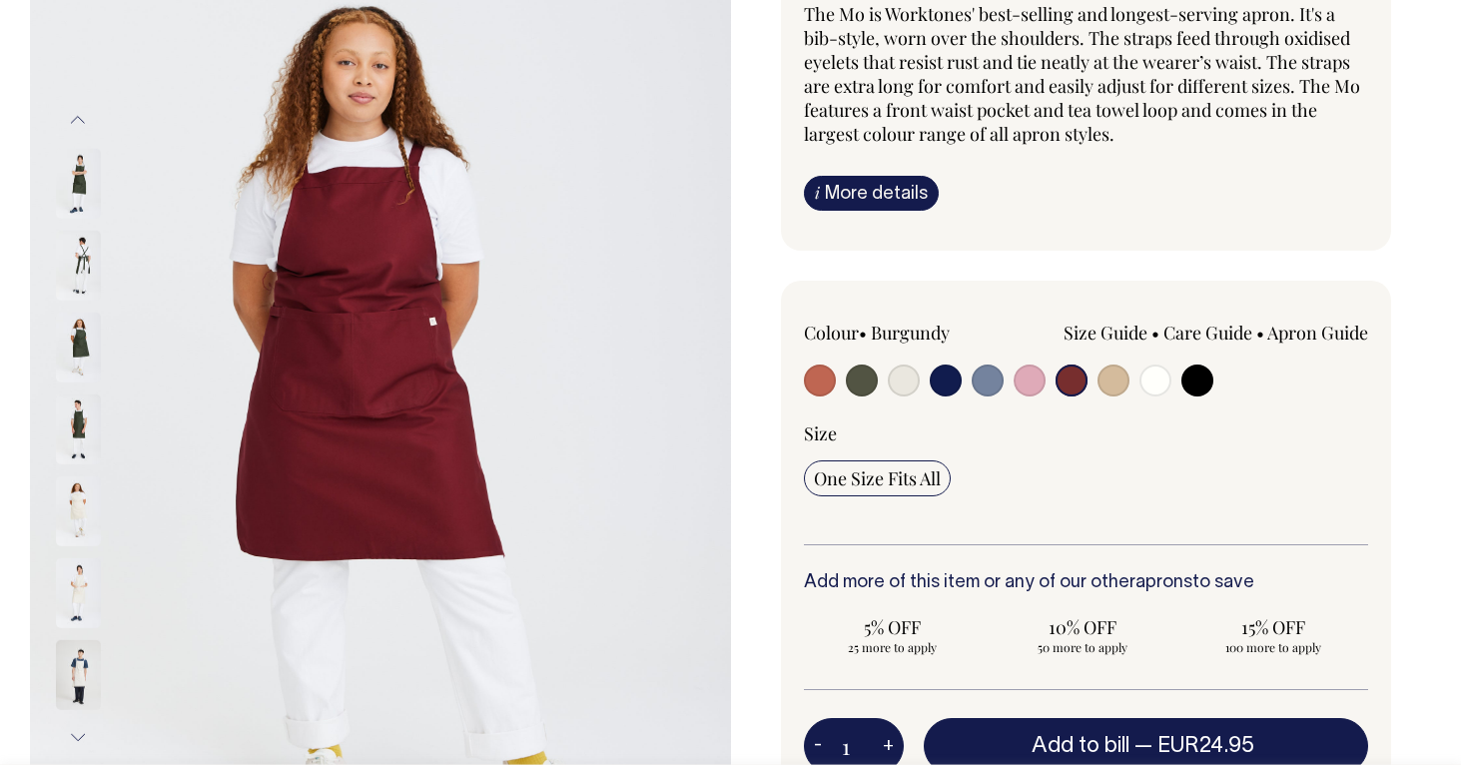
radio input "true"
select select "Burgundy"
click at [948, 379] on input "radio" at bounding box center [945, 380] width 32 height 32
radio input "true"
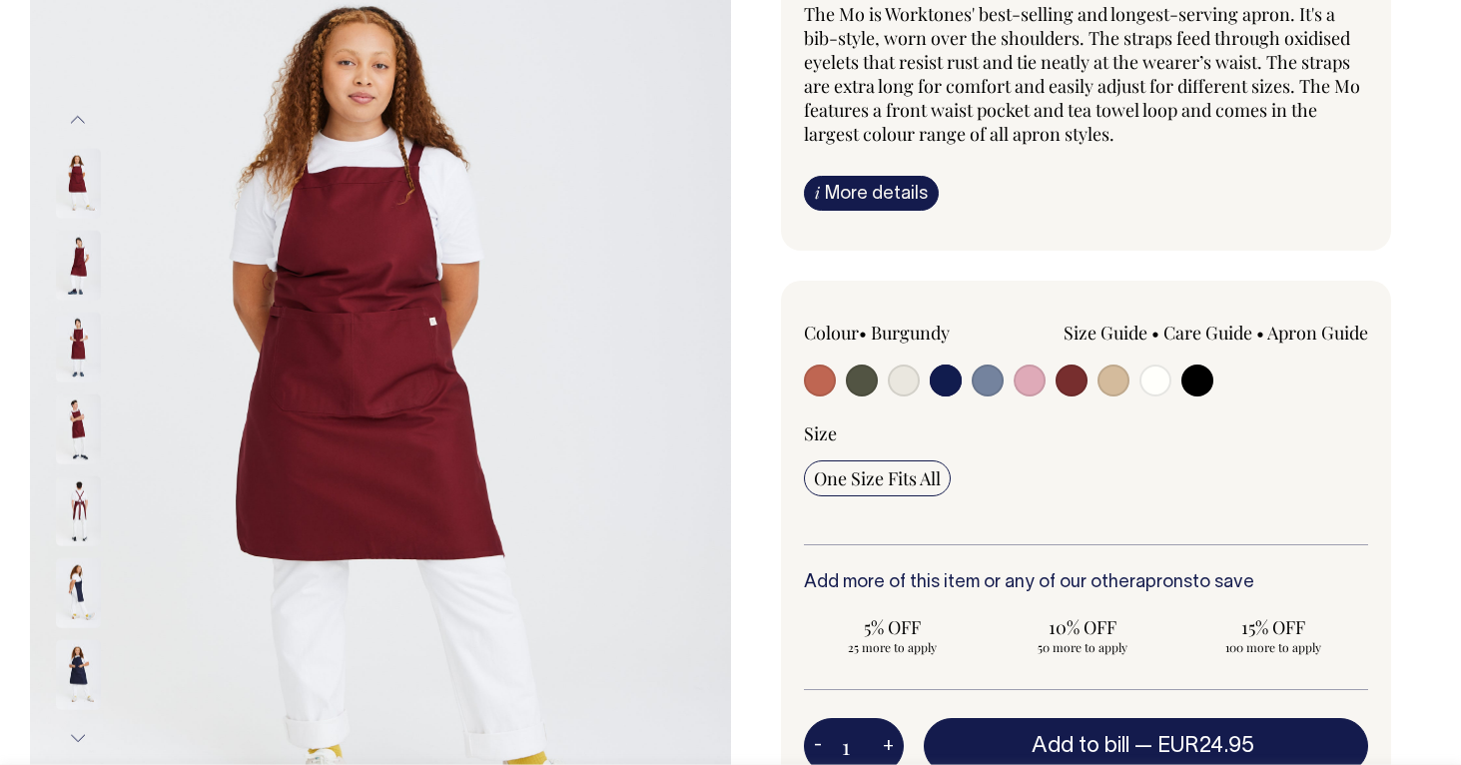
select select "Dark Navy"
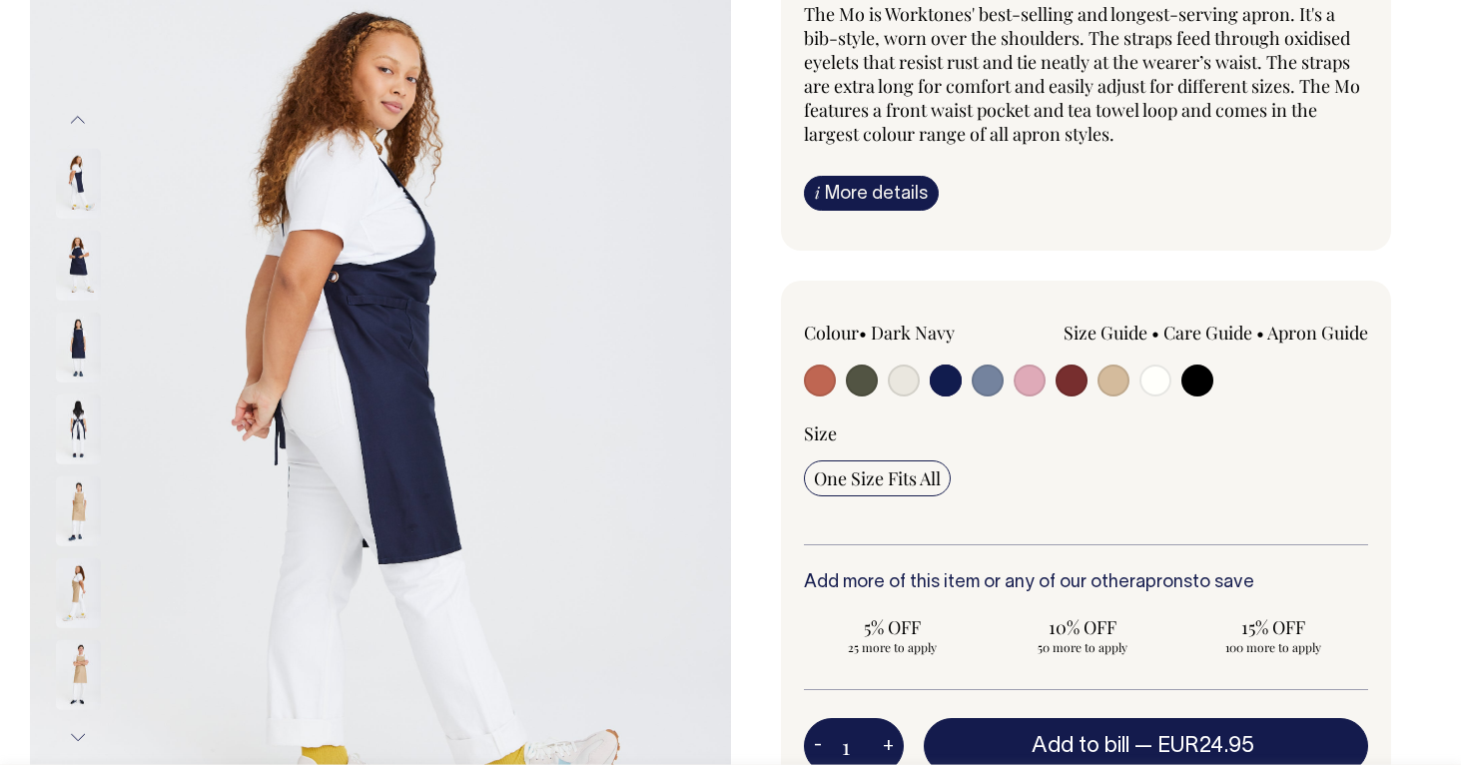
click at [1106, 372] on input "radio" at bounding box center [1113, 380] width 32 height 32
radio input "true"
select select "Khaki"
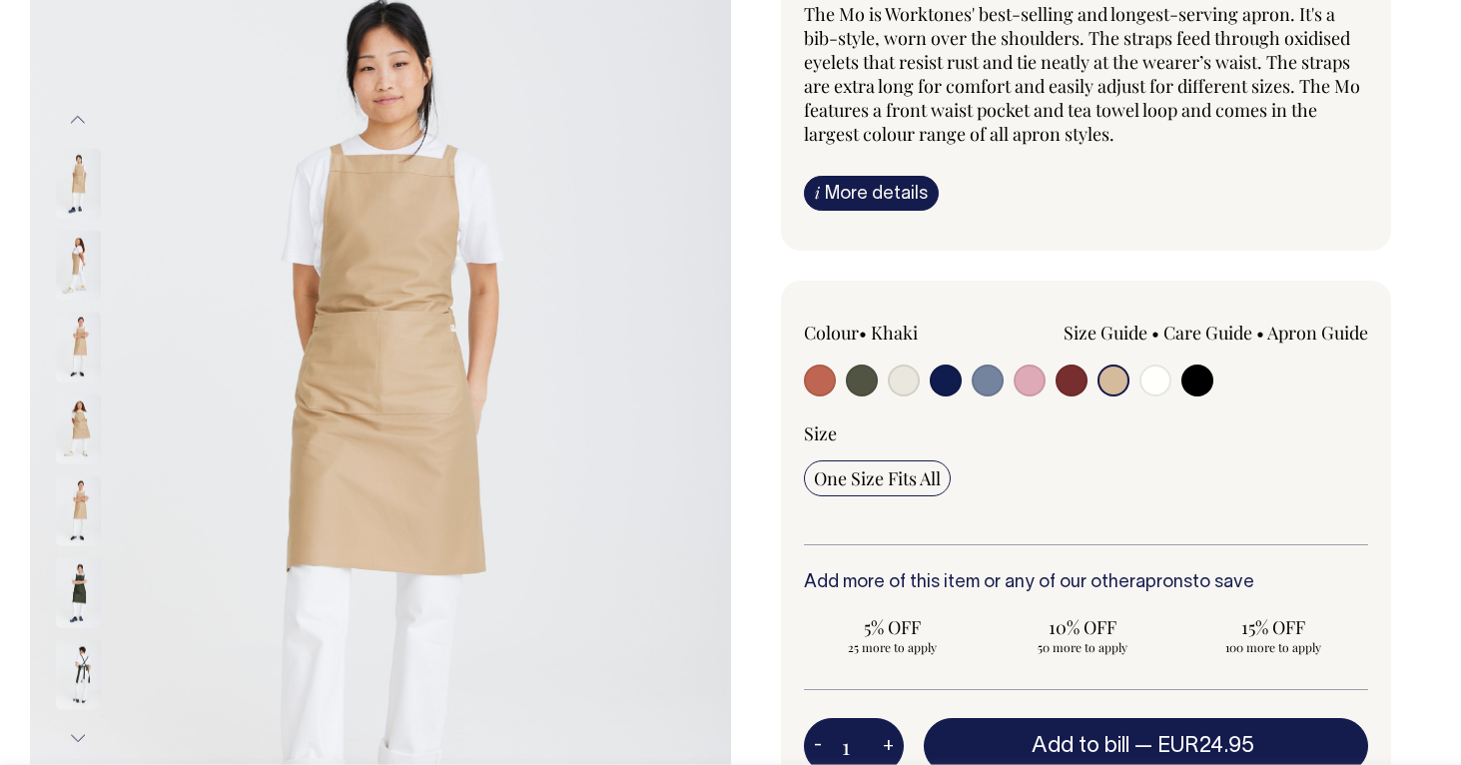
click at [857, 375] on input "radio" at bounding box center [862, 380] width 32 height 32
radio input "true"
select select "Olive"
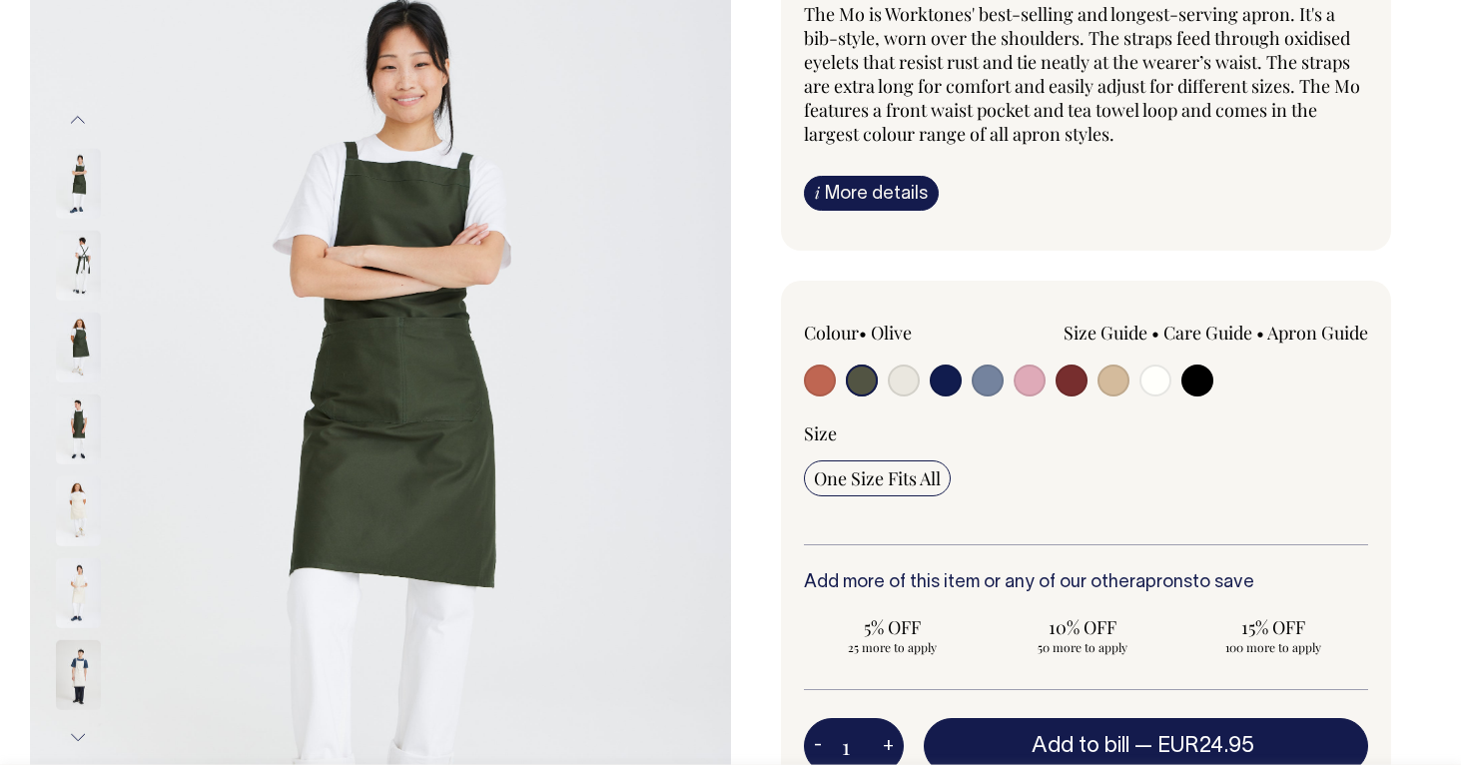
click at [1103, 6] on span "The Mo is Worktones' best-selling and longest-serving apron. It's a bib-style, …" at bounding box center [1082, 74] width 556 height 144
